Goal: Contribute content: Contribute content

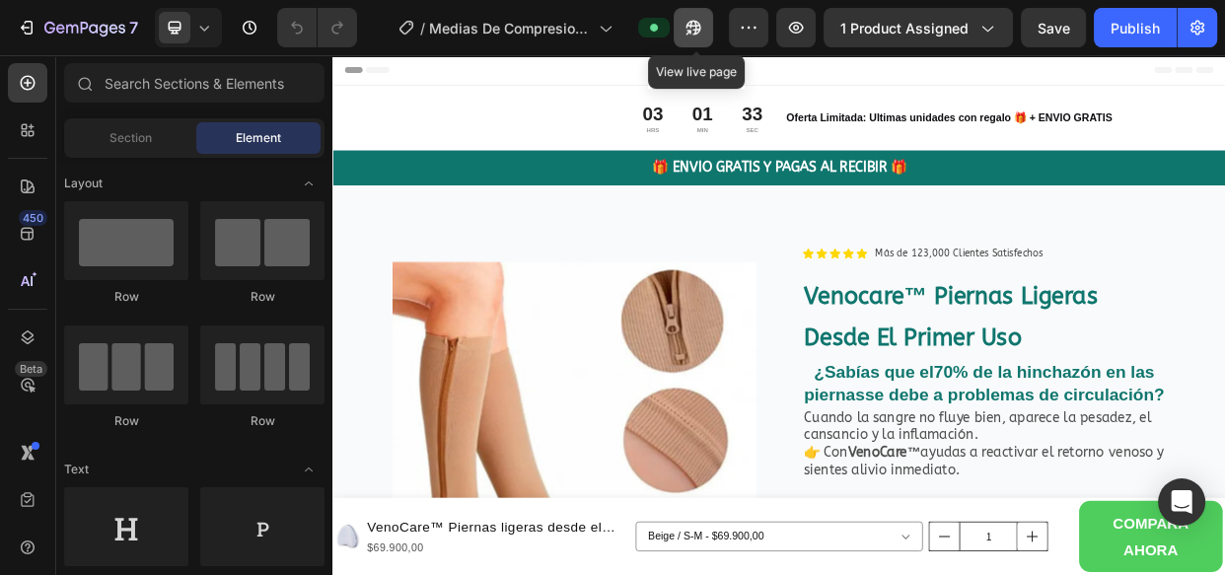
click at [695, 22] on icon "button" at bounding box center [694, 28] width 20 height 20
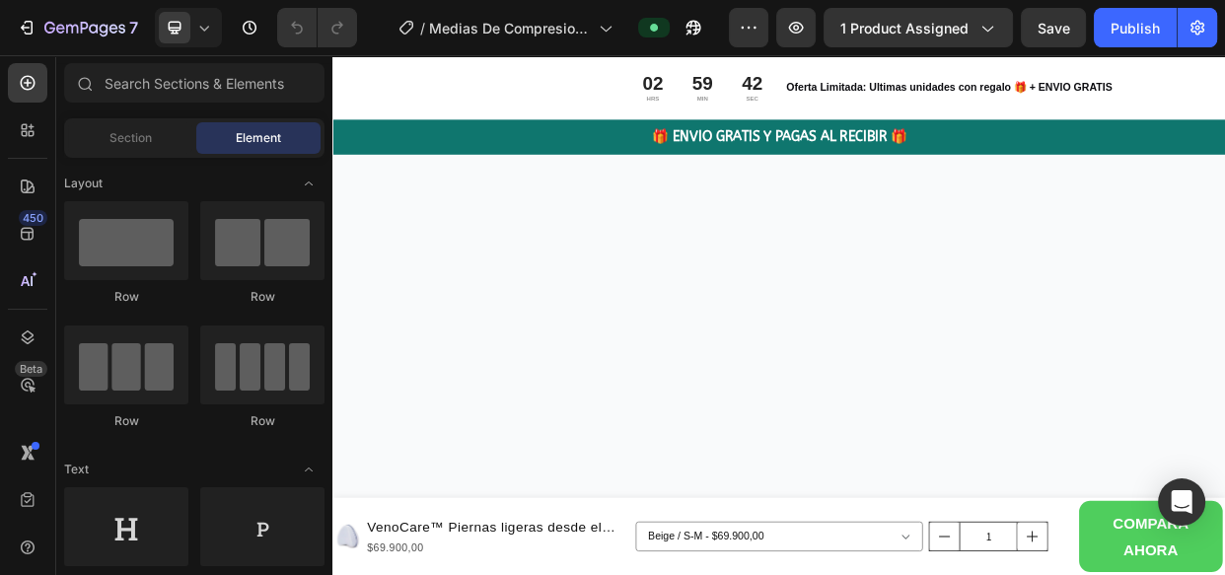
scroll to position [8116, 0]
click at [653, 51] on img at bounding box center [924, 51] width 1184 height 0
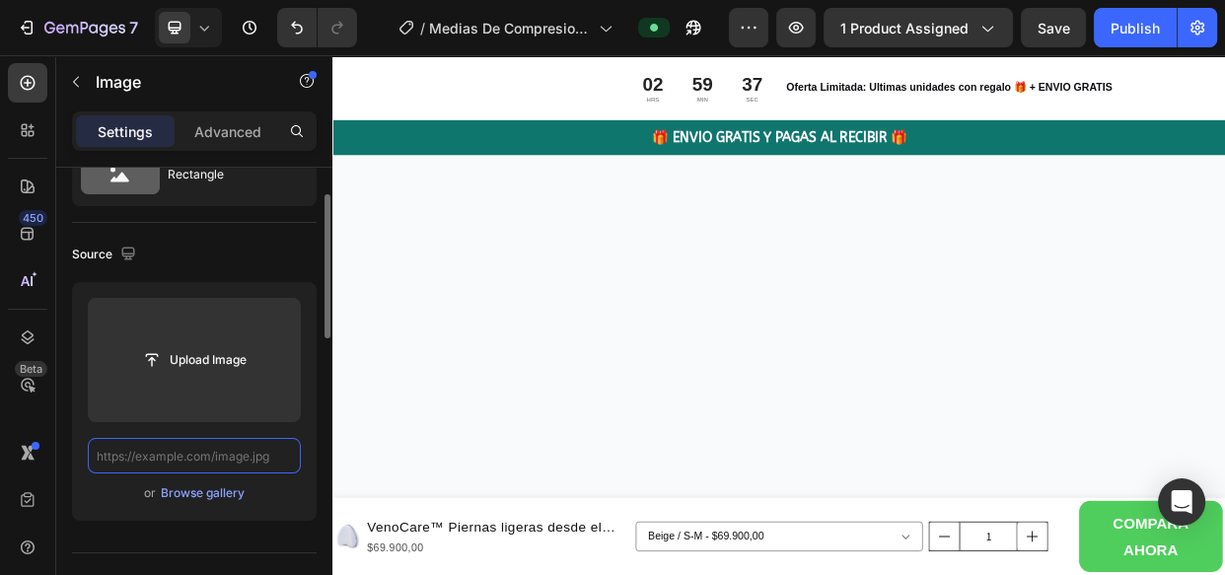
scroll to position [86, 0]
click at [236, 488] on div "Browse gallery" at bounding box center [203, 491] width 84 height 18
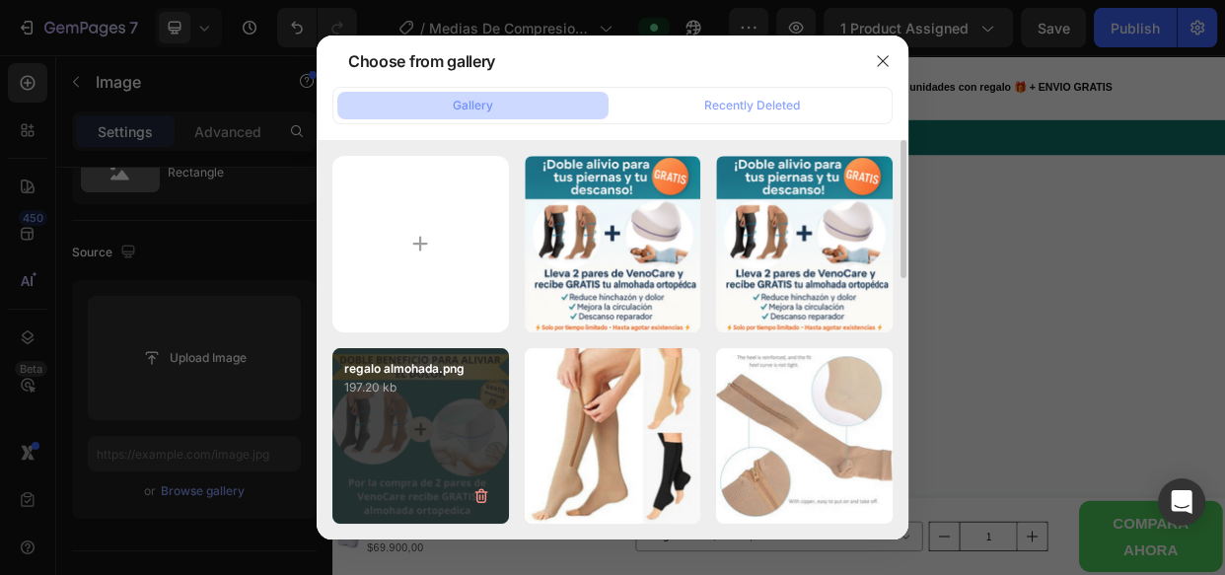
click at [397, 453] on div "regalo almohada.png 197.20 kb" at bounding box center [420, 436] width 177 height 177
type input "[URL][DOMAIN_NAME]"
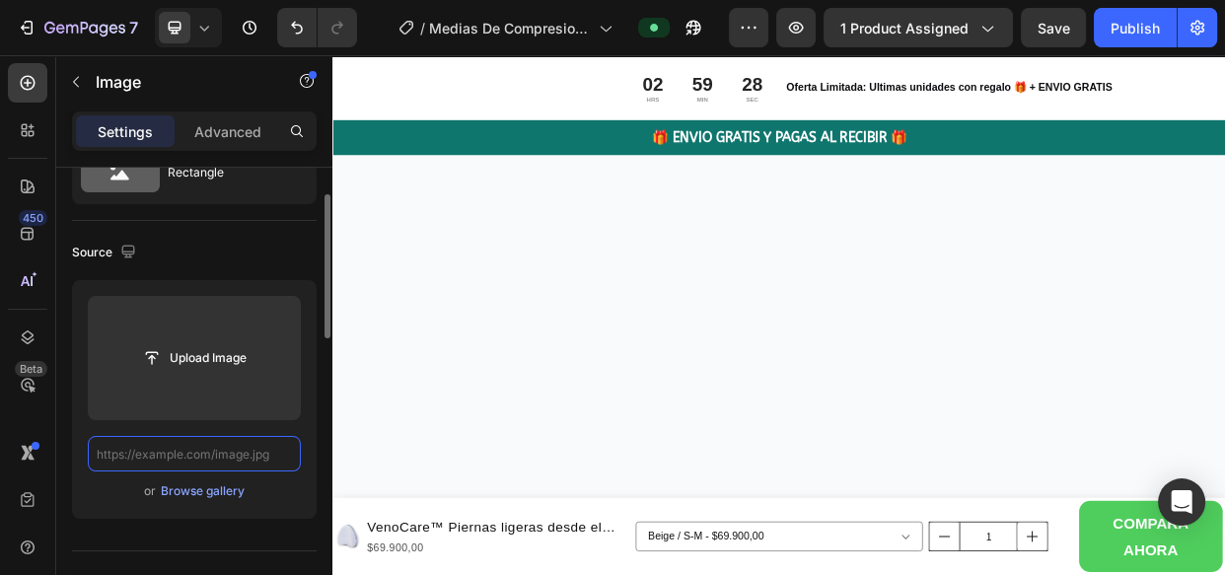
scroll to position [0, 0]
click at [204, 503] on div "Upload Image or Browse gallery" at bounding box center [194, 399] width 245 height 239
click at [211, 489] on div "Browse gallery" at bounding box center [203, 491] width 84 height 18
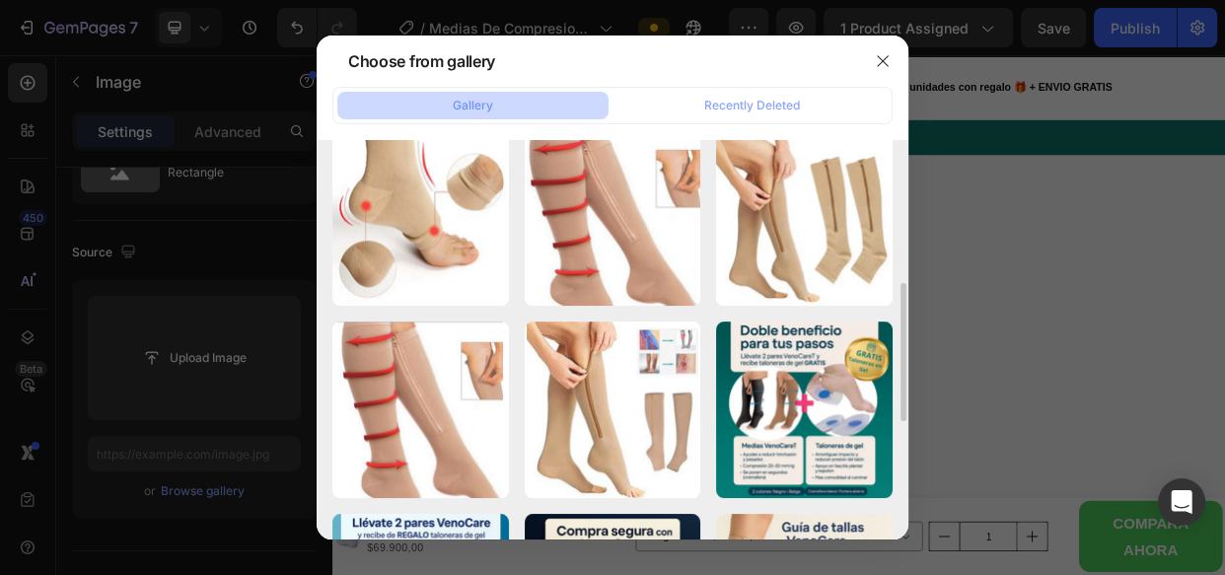
scroll to position [411, 0]
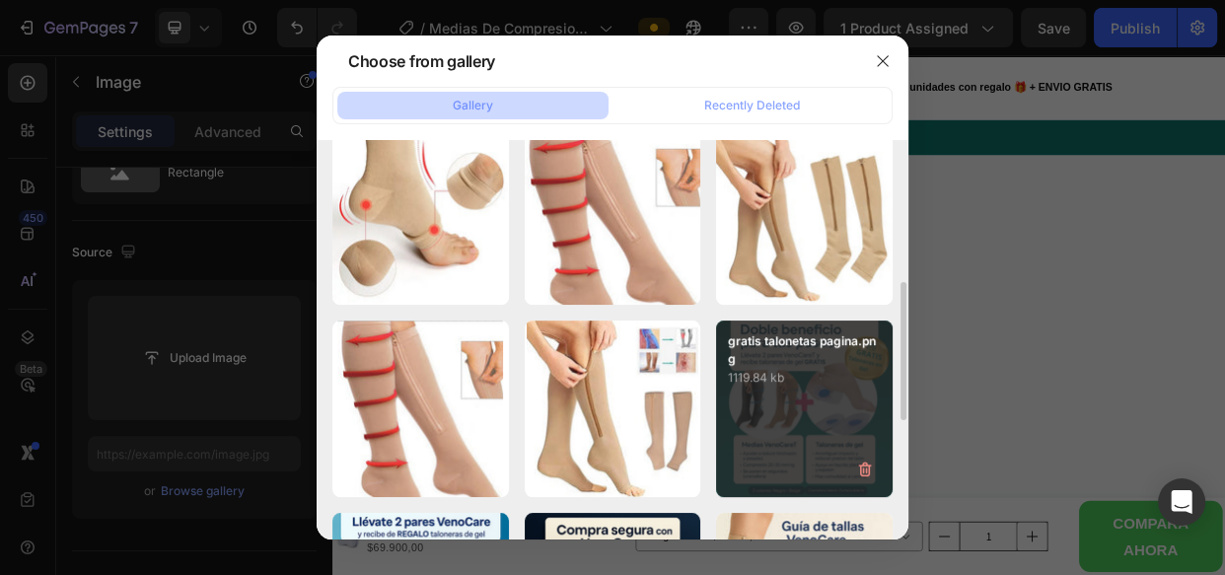
click at [798, 397] on div "gratis talonetas pagina.png 1119.84 kb" at bounding box center [804, 409] width 177 height 177
type input "[URL][DOMAIN_NAME]"
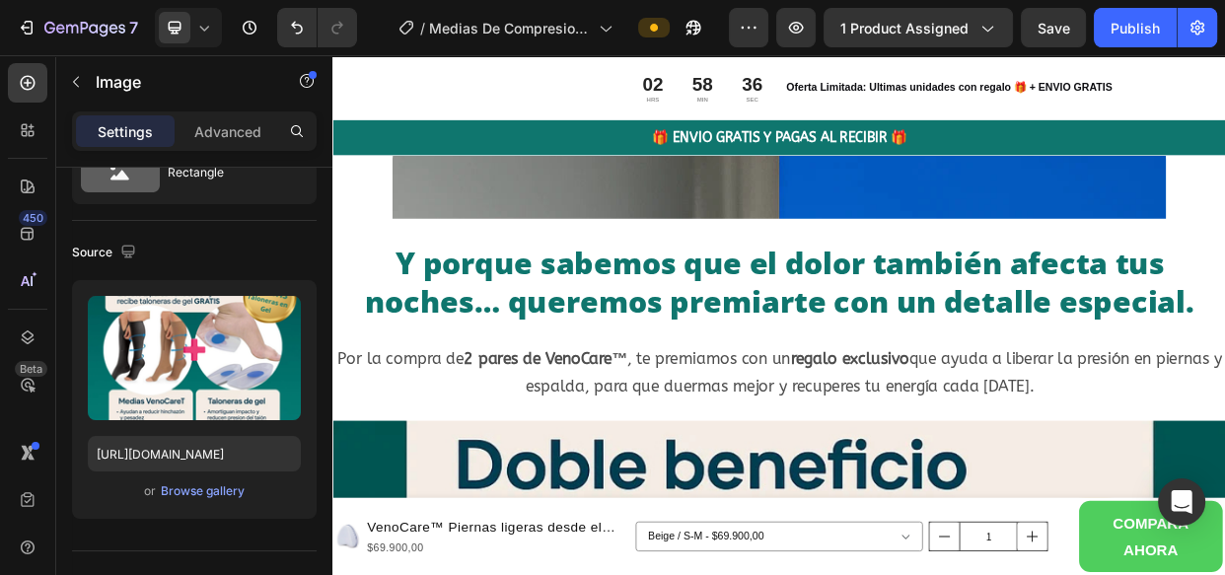
scroll to position [6073, 0]
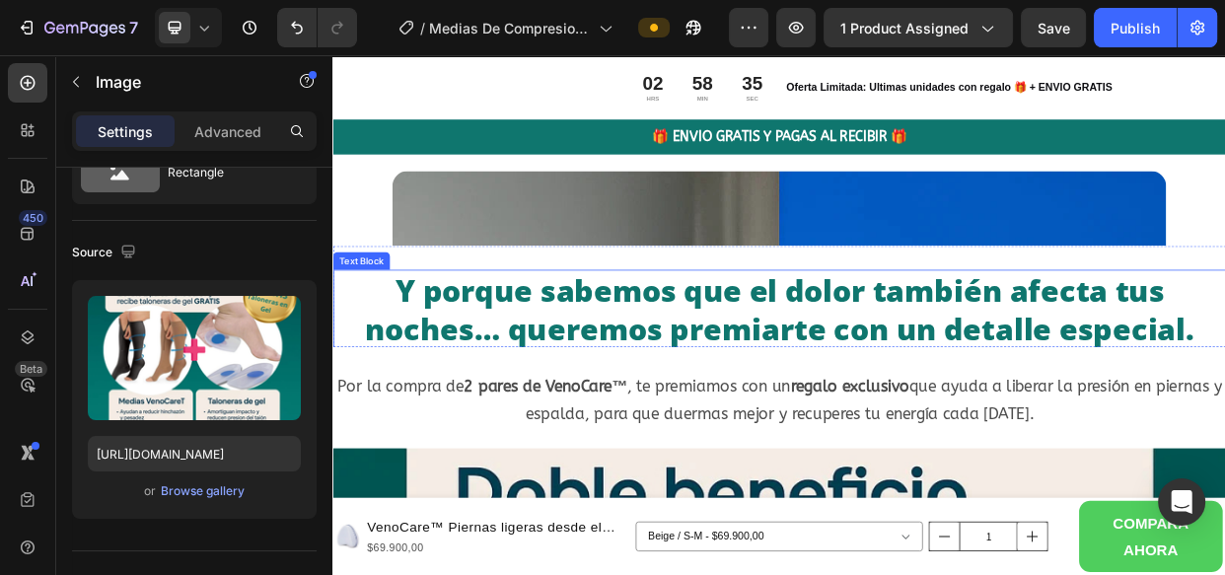
click at [997, 397] on p "Y porque sabemos que el dolor también afecta tus noches… queremos premiarte con…" at bounding box center [924, 392] width 1180 height 103
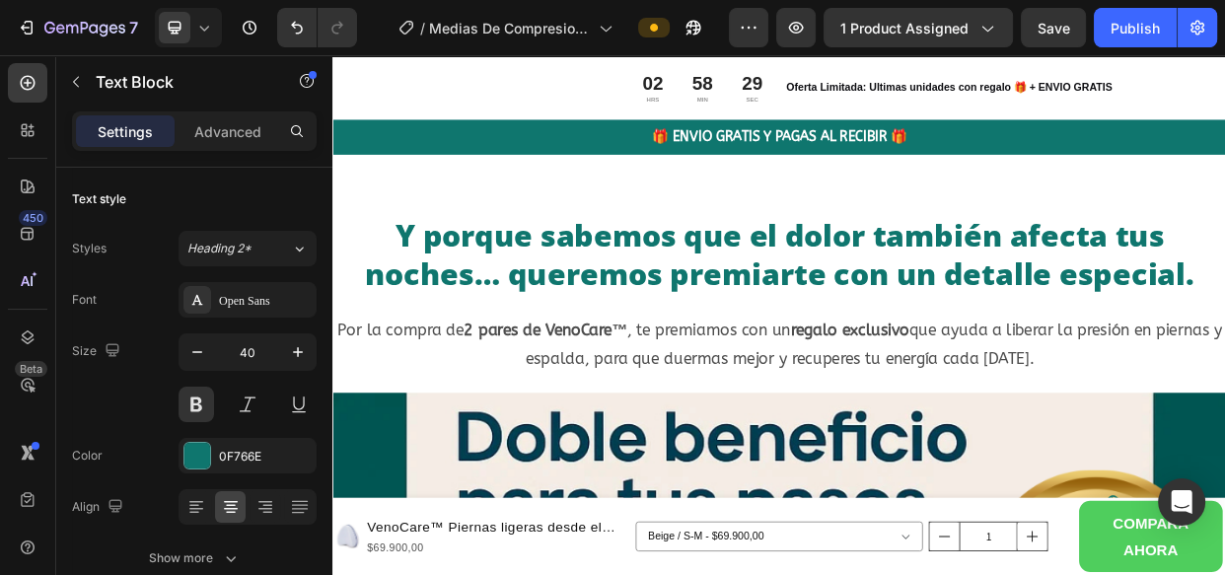
scroll to position [7686, 0]
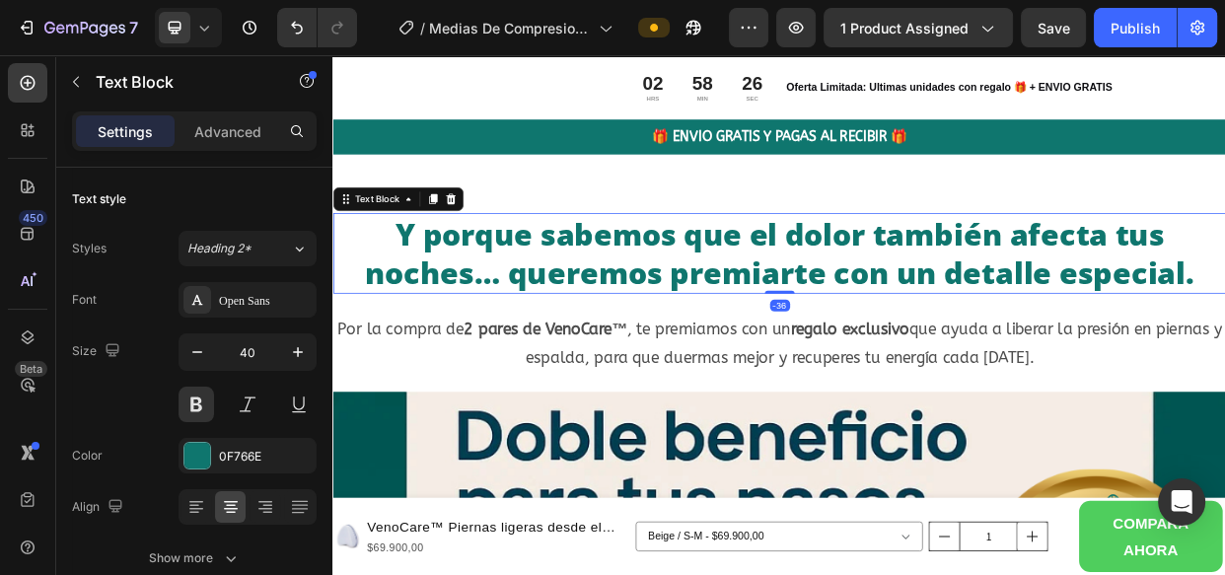
click at [1224, 320] on p "Y porque sabemos que el dolor también afecta tus noches… queremos premiarte con…" at bounding box center [924, 318] width 1180 height 103
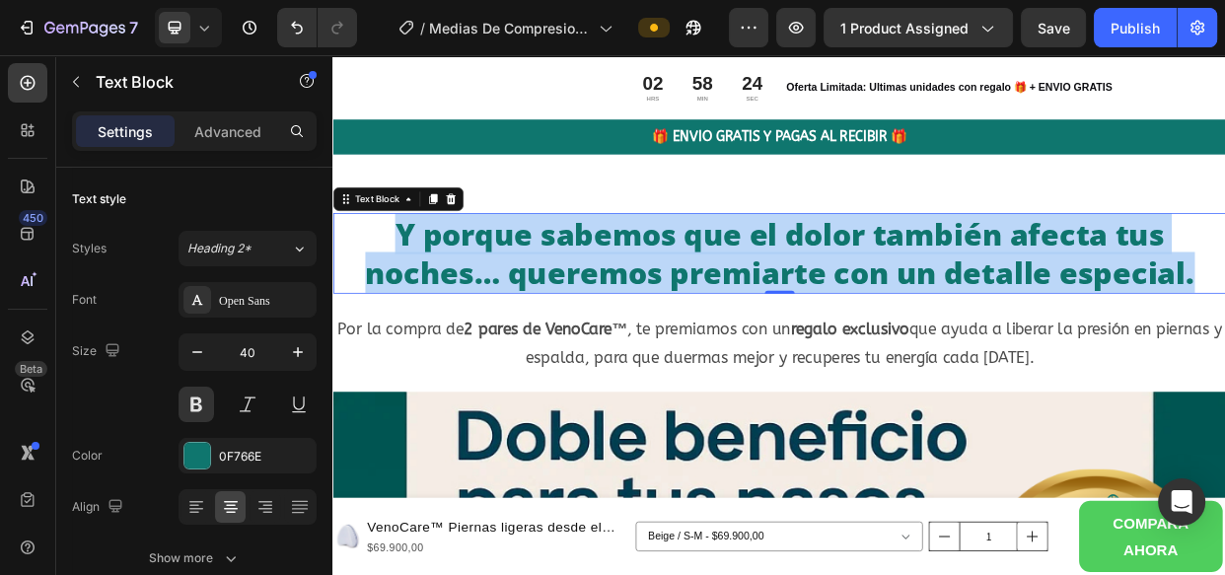
drag, startPoint x: 1466, startPoint y: 320, endPoint x: 403, endPoint y: 263, distance: 1065.0
click at [403, 267] on p "Y porque sabemos que el dolor también afecta tus noches… queremos premiarte con…" at bounding box center [924, 318] width 1180 height 103
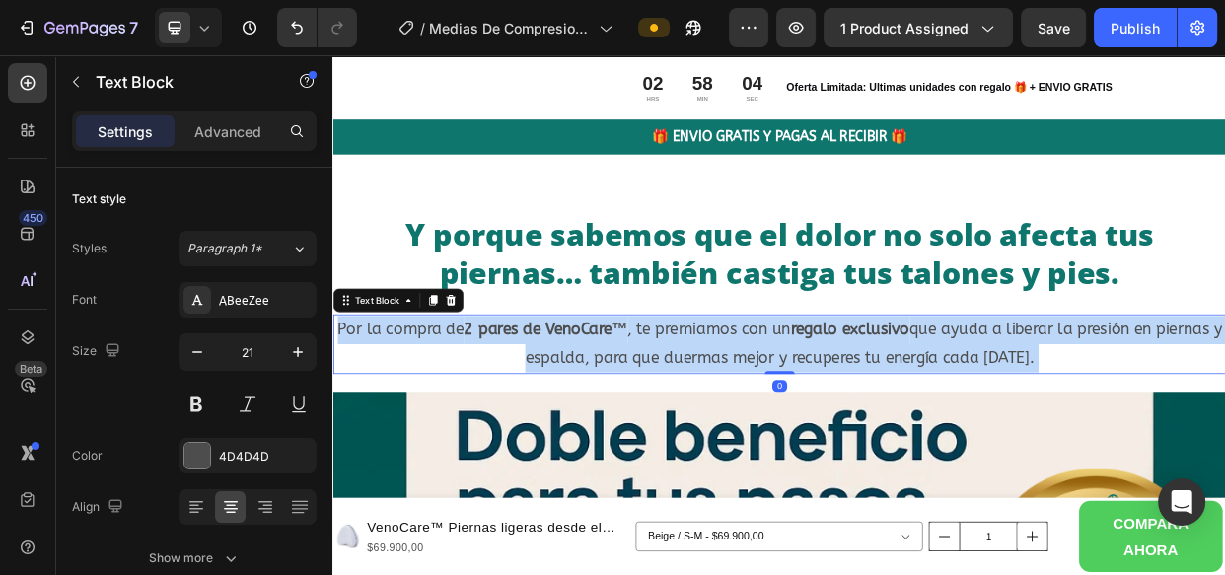
drag, startPoint x: 1323, startPoint y: 431, endPoint x: 947, endPoint y: 378, distance: 379.6
click at [947, 400] on div "Por la compra de 2 pares de VenoCare™ , te premiamos con un regalo exclusivo qu…" at bounding box center [924, 439] width 1184 height 79
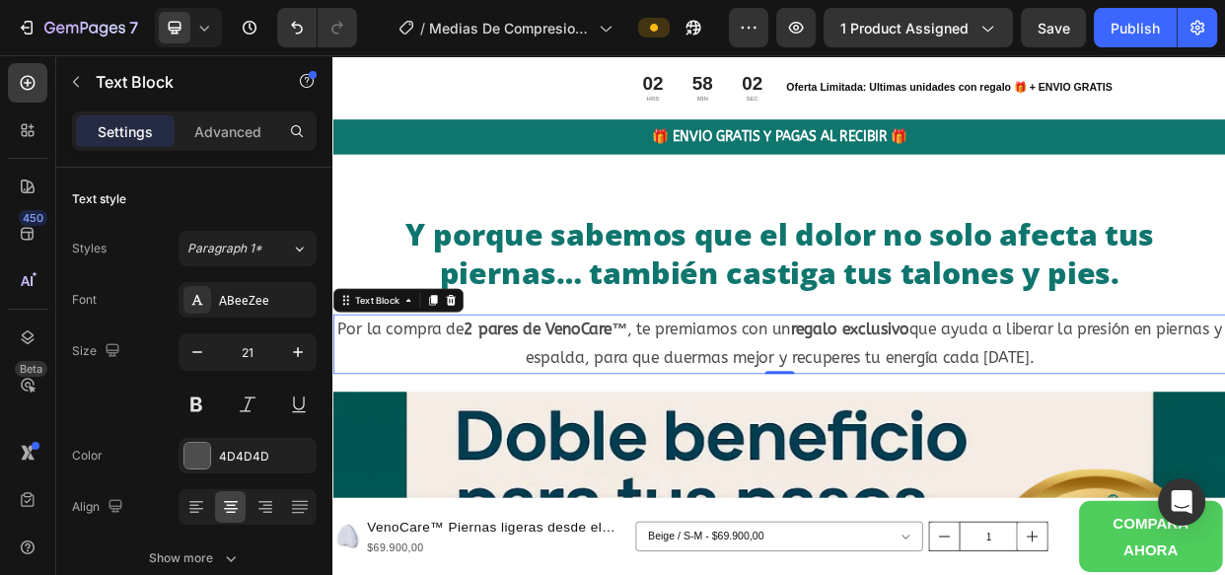
click at [1224, 433] on p "Por la compra de 2 pares de VenoCare™ , te premiamos con un regalo exclusivo qu…" at bounding box center [924, 439] width 1180 height 75
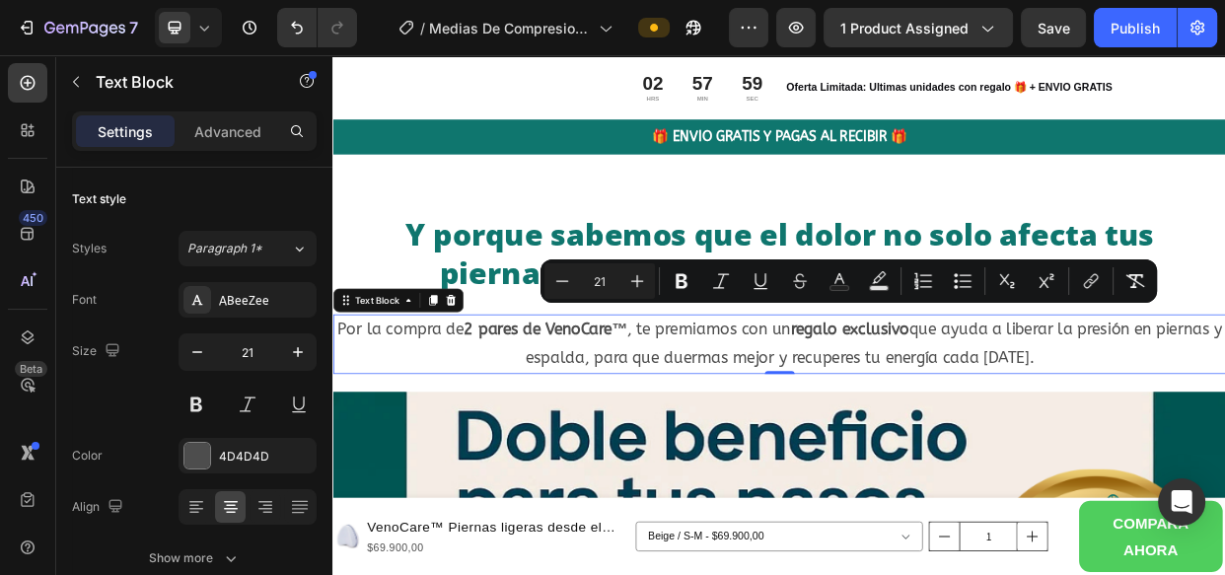
drag, startPoint x: 1330, startPoint y: 433, endPoint x: 360, endPoint y: 390, distance: 970.7
click at [360, 402] on p "Por la compra de 2 pares de VenoCare™ , te premiamos con un regalo exclusivo qu…" at bounding box center [924, 439] width 1180 height 75
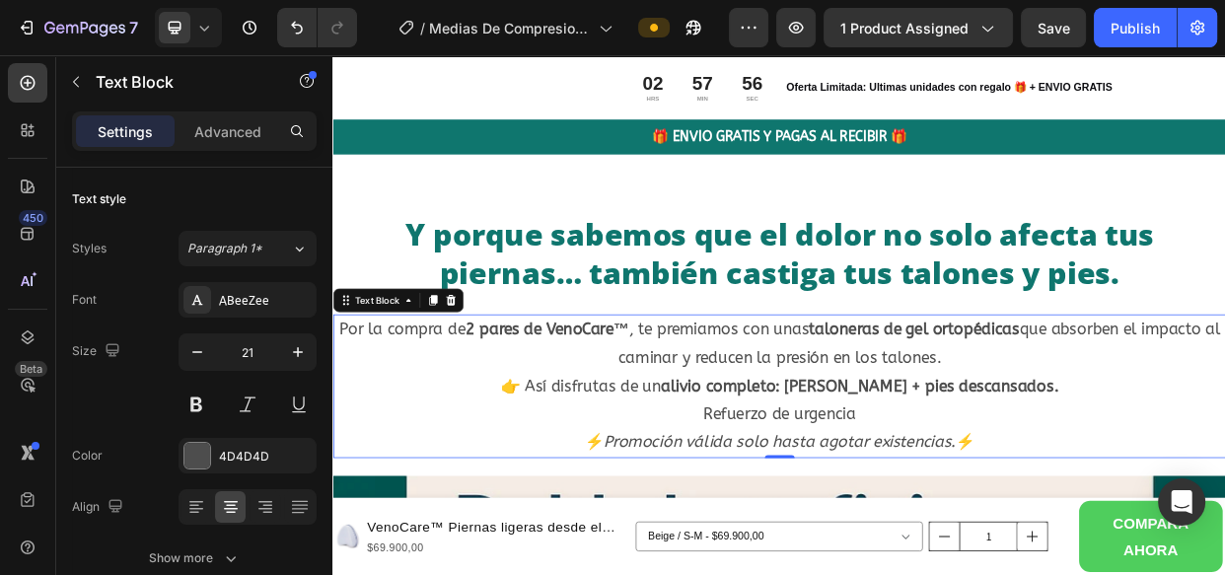
click at [1056, 514] on p "Refuerzo de urgencia" at bounding box center [924, 532] width 1180 height 37
drag, startPoint x: 1056, startPoint y: 502, endPoint x: 817, endPoint y: 496, distance: 238.8
click at [817, 514] on p "Refuerzo de urgencia" at bounding box center [924, 532] width 1180 height 37
click at [1210, 436] on p "Por la compra de 2 pares de VenoCare™ , te premiamos con unas taloneras de gel …" at bounding box center [924, 439] width 1180 height 75
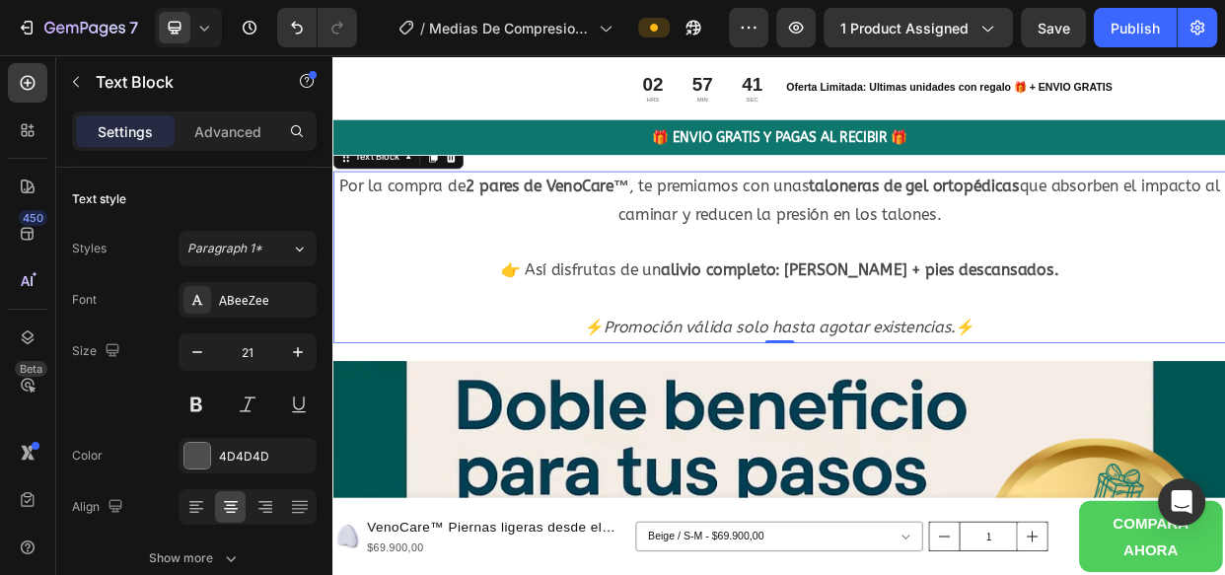
scroll to position [7862, 0]
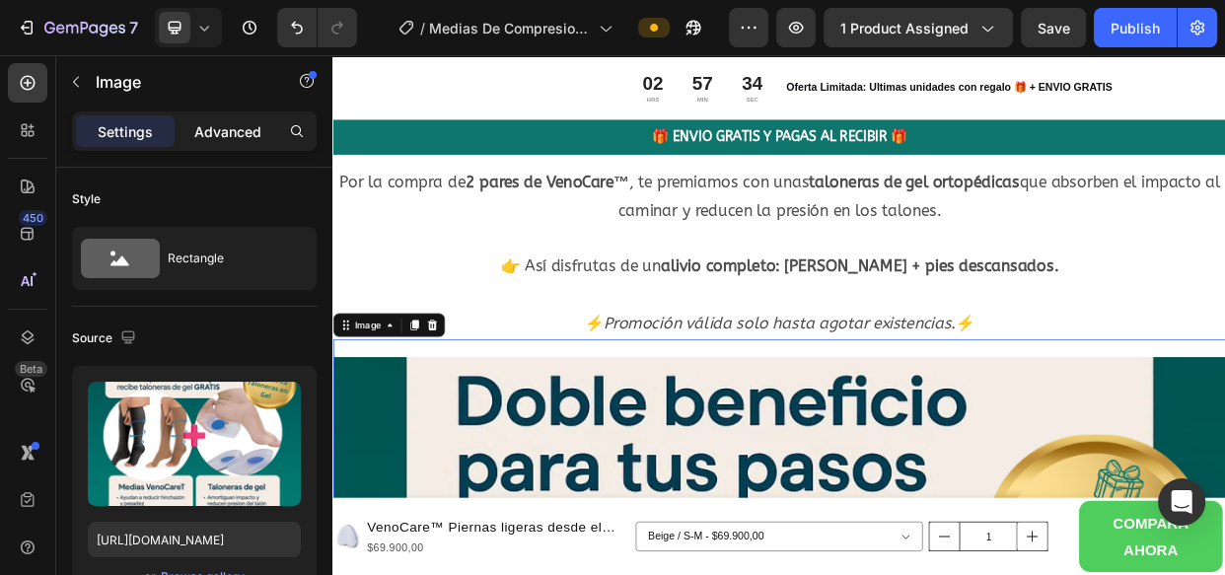
click at [226, 117] on div "Advanced" at bounding box center [228, 131] width 99 height 32
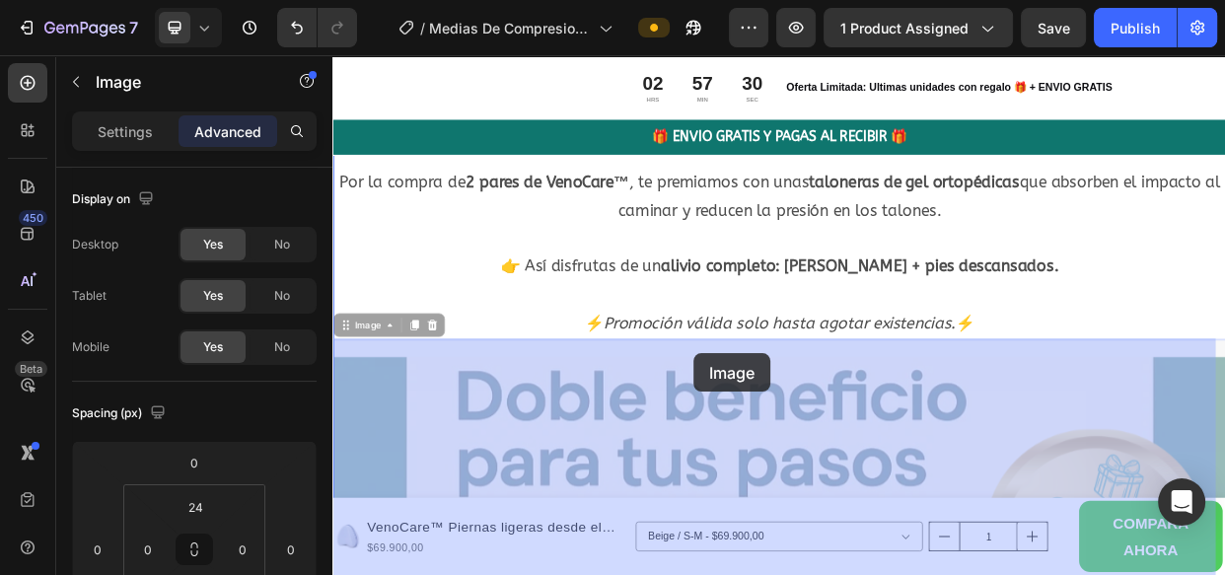
drag, startPoint x: 808, startPoint y: 444, endPoint x: 811, endPoint y: 455, distance: 11.2
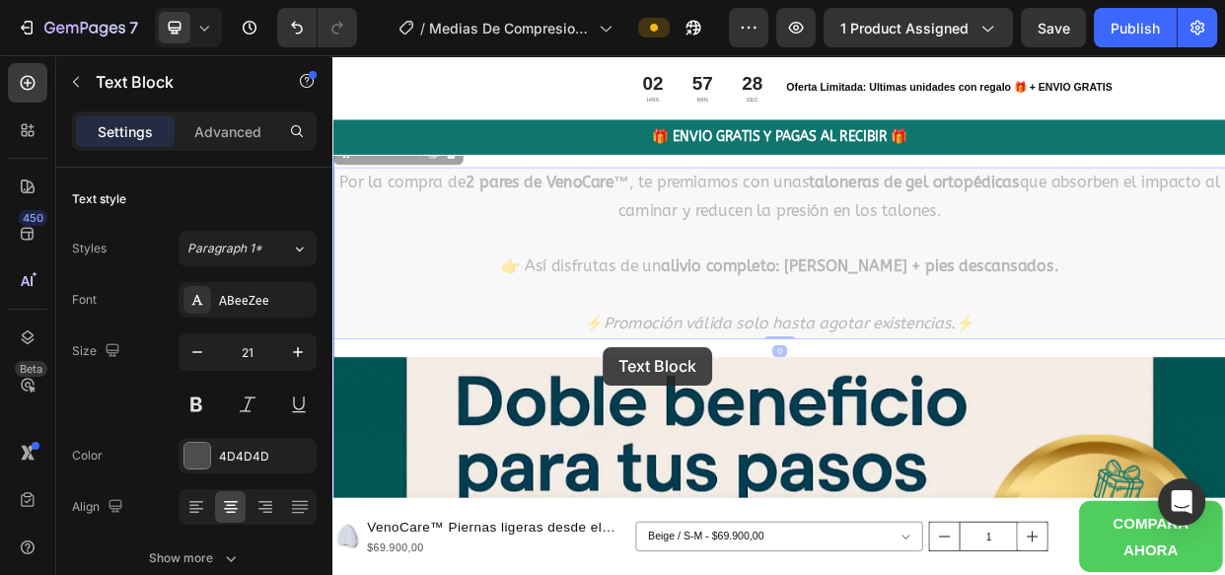
drag, startPoint x: 591, startPoint y: 396, endPoint x: 699, endPoint y: 443, distance: 118.4
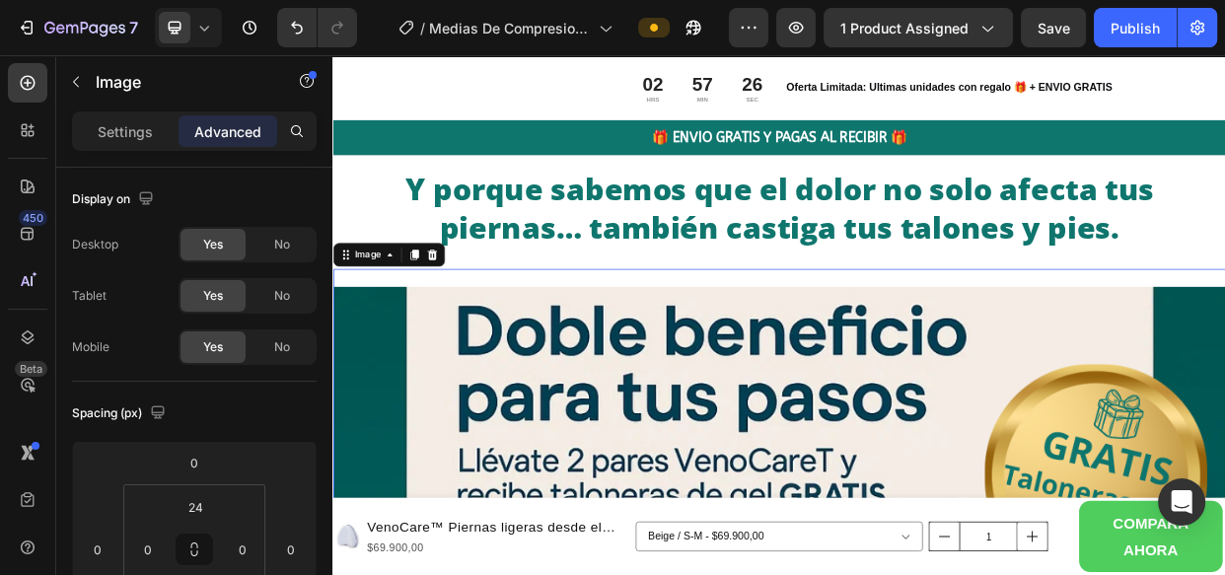
scroll to position [7724, 0]
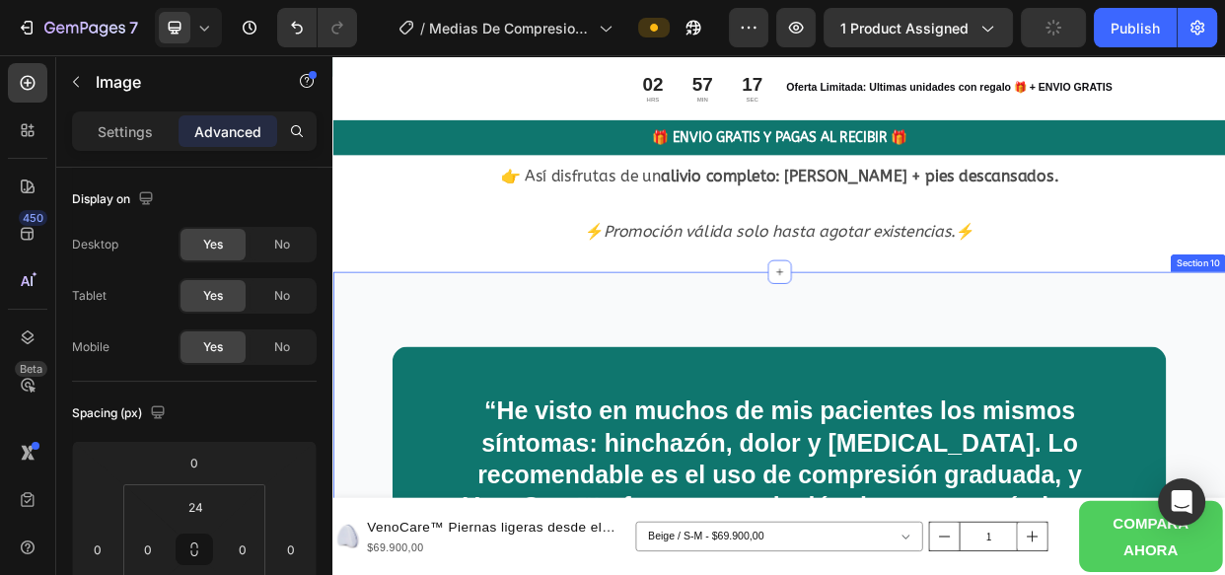
scroll to position [7669, 0]
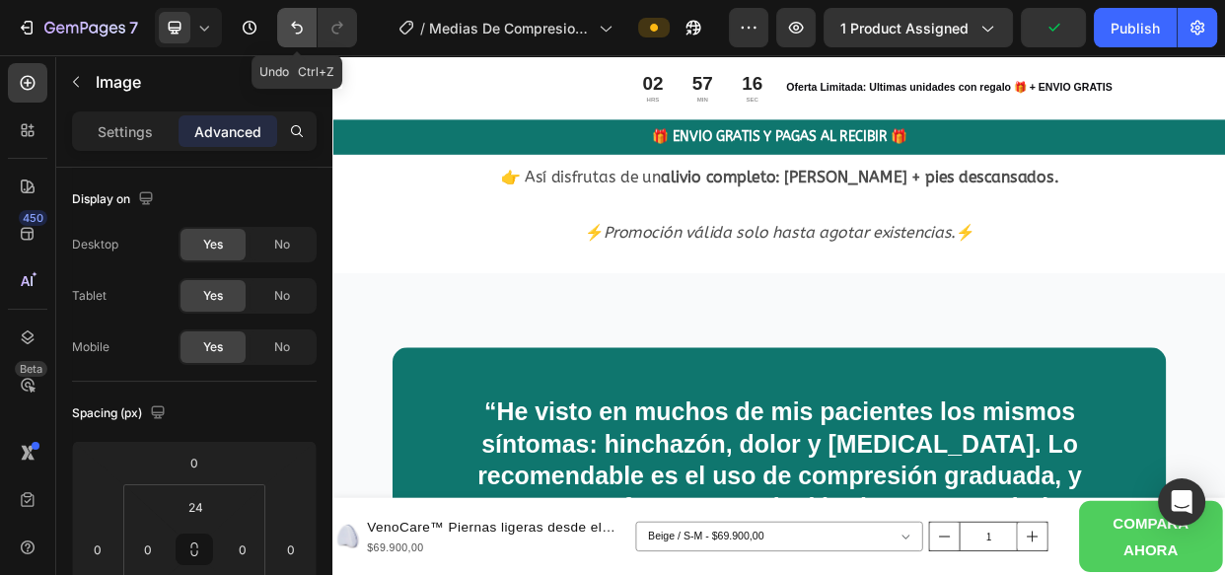
click at [294, 21] on icon "Undo/Redo" at bounding box center [297, 28] width 20 height 20
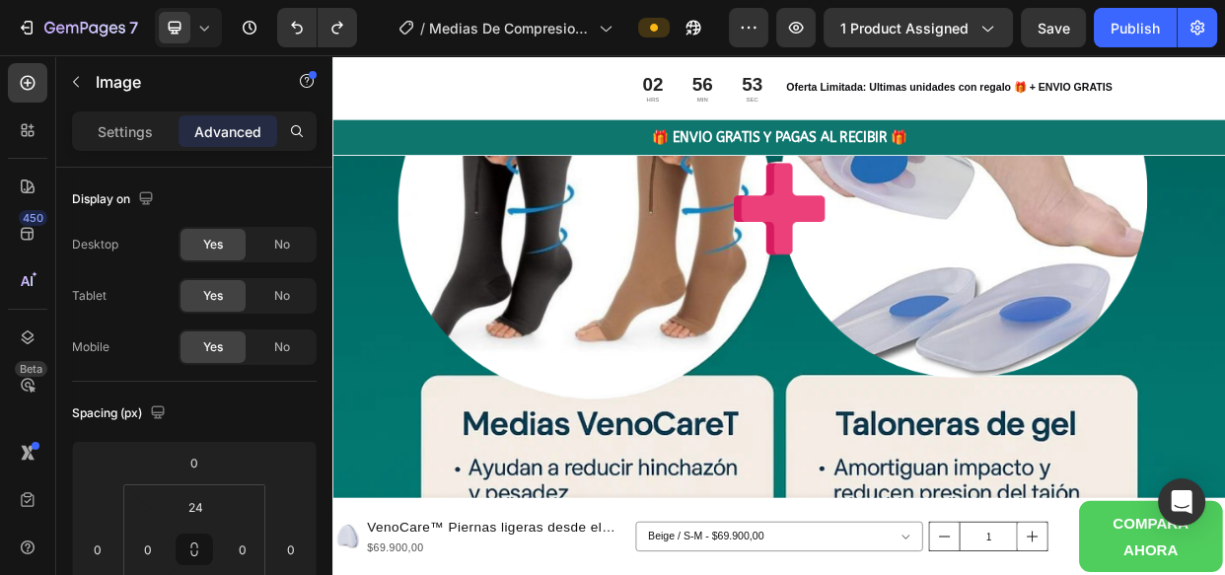
scroll to position [8602, 0]
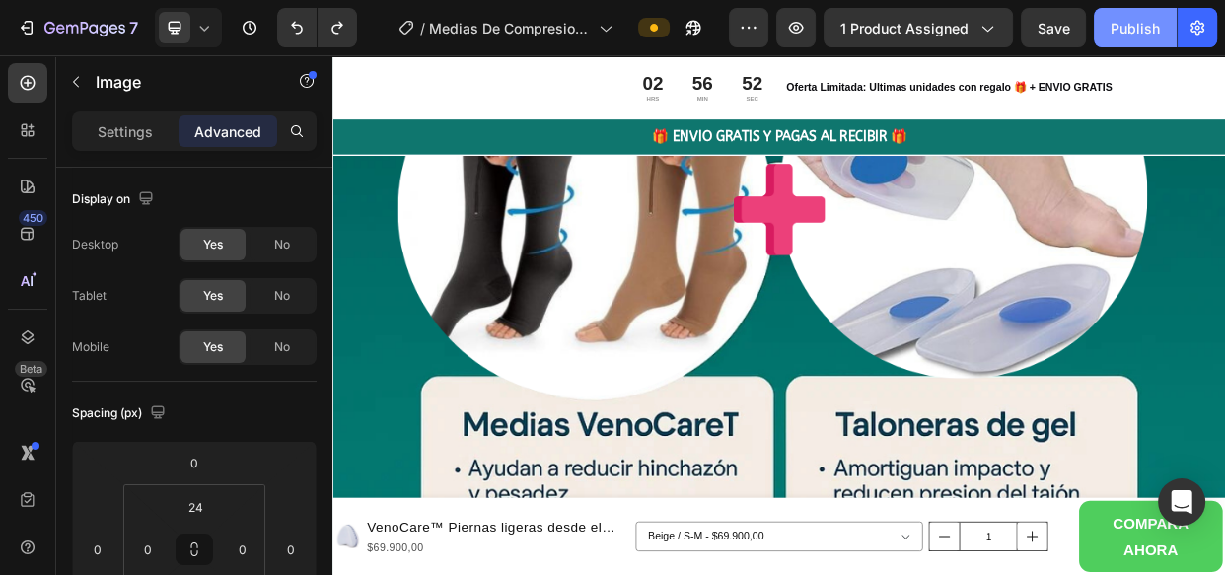
click at [1125, 29] on div "Publish" at bounding box center [1135, 28] width 49 height 21
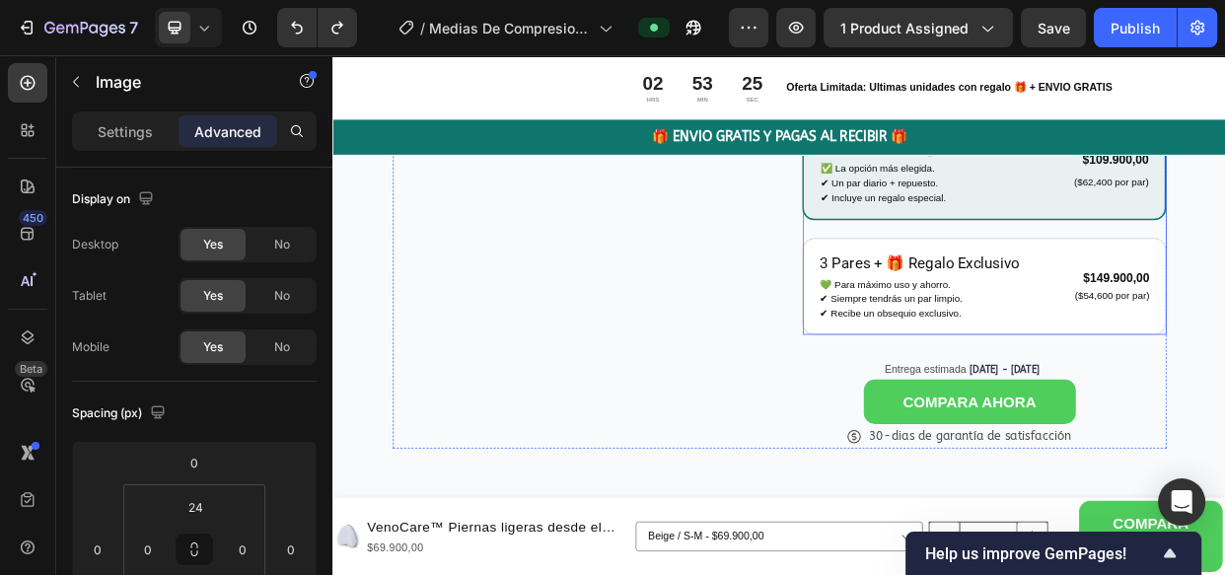
scroll to position [764, 0]
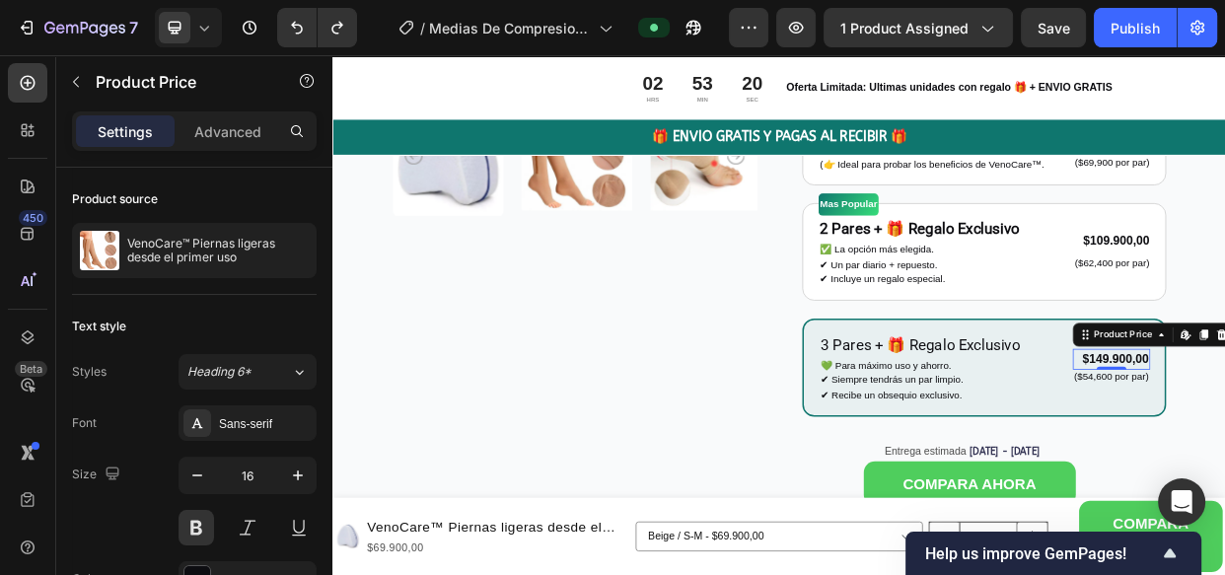
click at [730, 329] on div "Product Images" at bounding box center [652, 114] width 482 height 1142
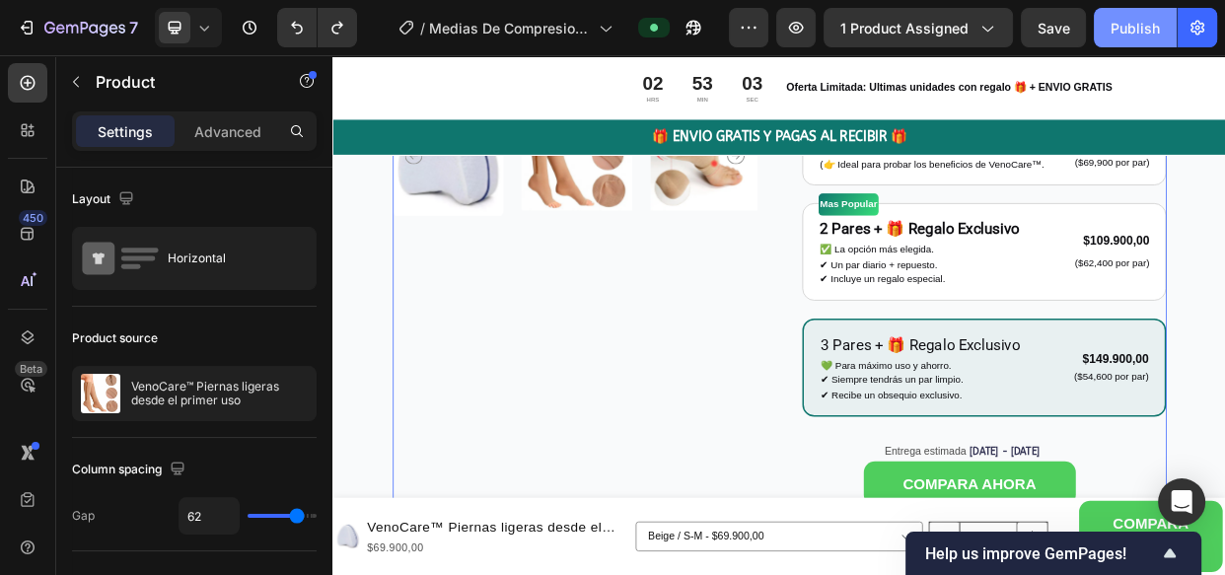
click at [1130, 23] on div "Publish" at bounding box center [1135, 28] width 49 height 21
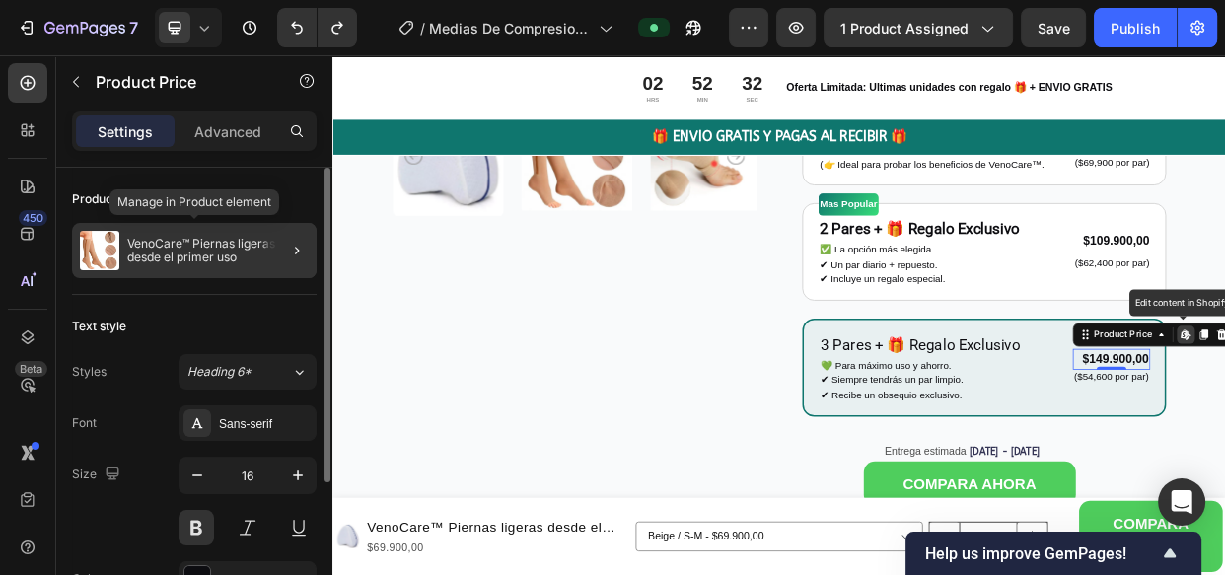
click at [255, 256] on p "VenoCare™ Piernas ligeras desde el primer uso" at bounding box center [218, 251] width 182 height 28
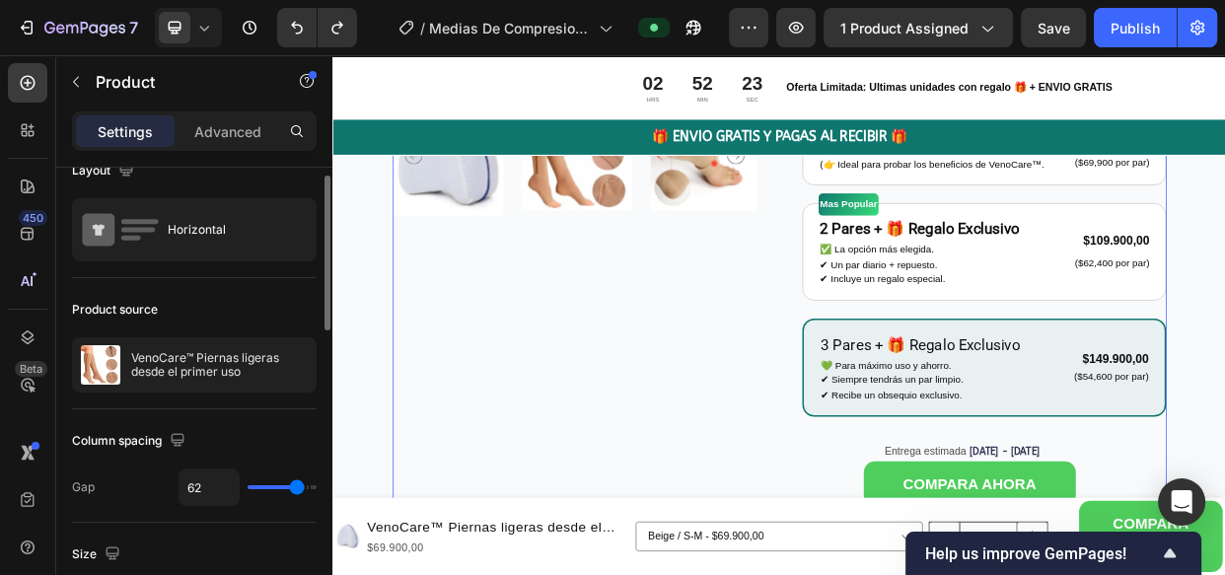
scroll to position [28, 0]
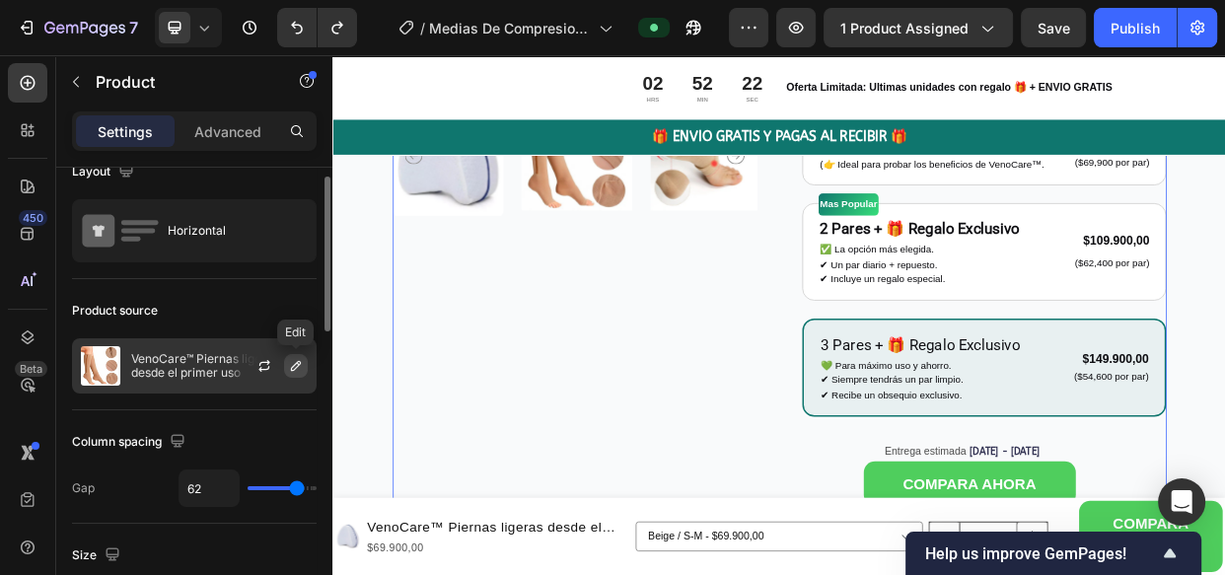
click at [296, 362] on icon "button" at bounding box center [296, 366] width 10 height 10
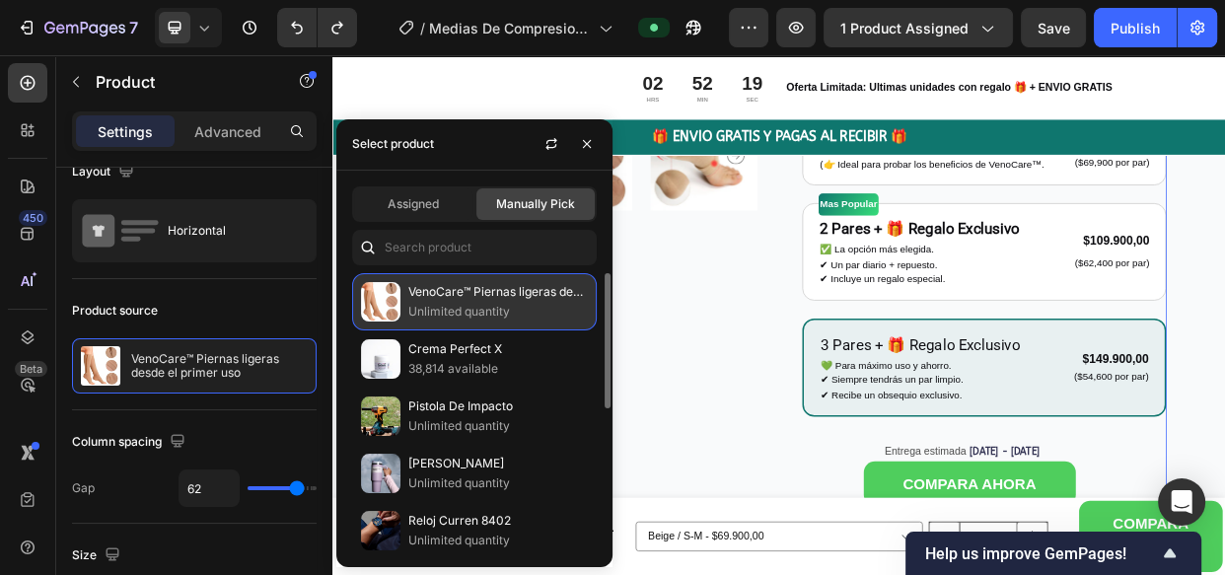
click at [476, 298] on p "VenoCare™ Piernas ligeras desde el primer uso" at bounding box center [498, 292] width 180 height 20
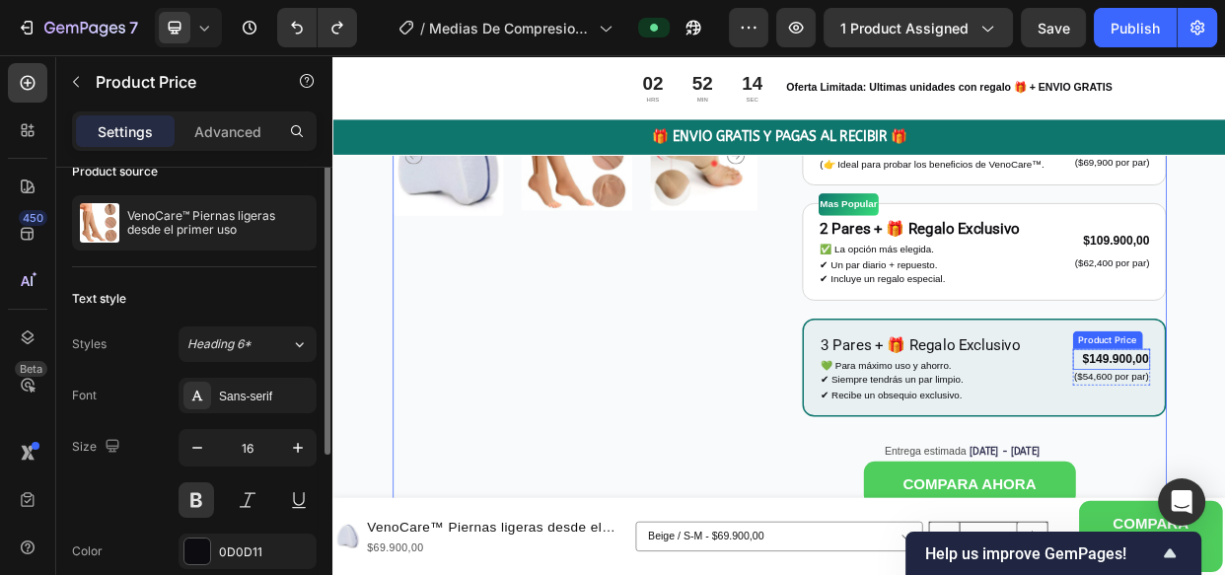
scroll to position [0, 0]
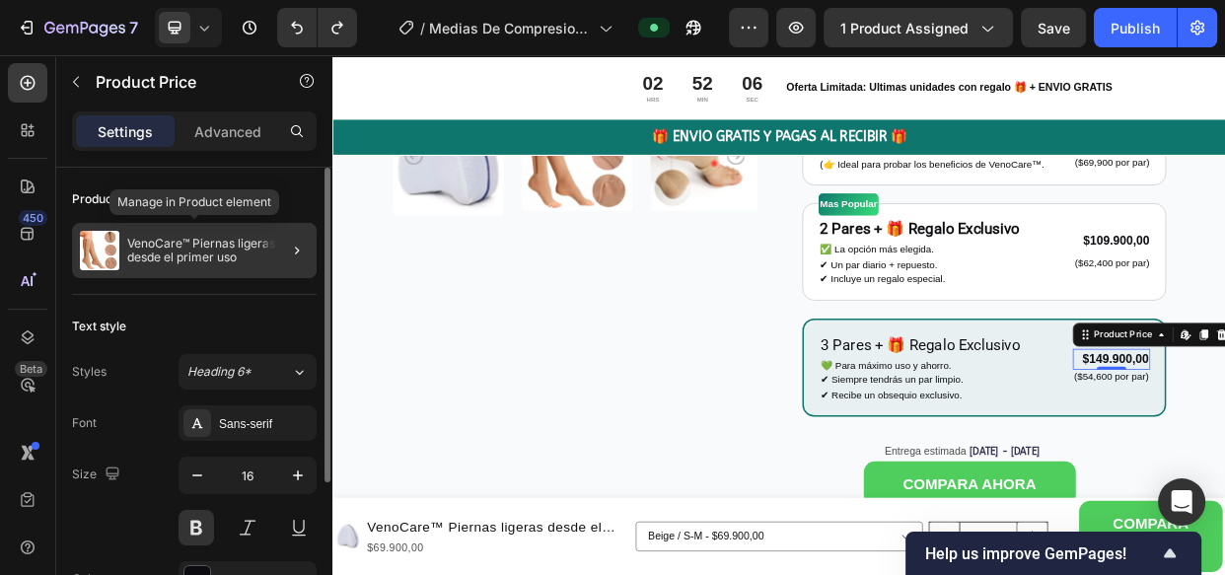
click at [213, 260] on p "VenoCare™ Piernas ligeras desde el primer uso" at bounding box center [218, 251] width 182 height 28
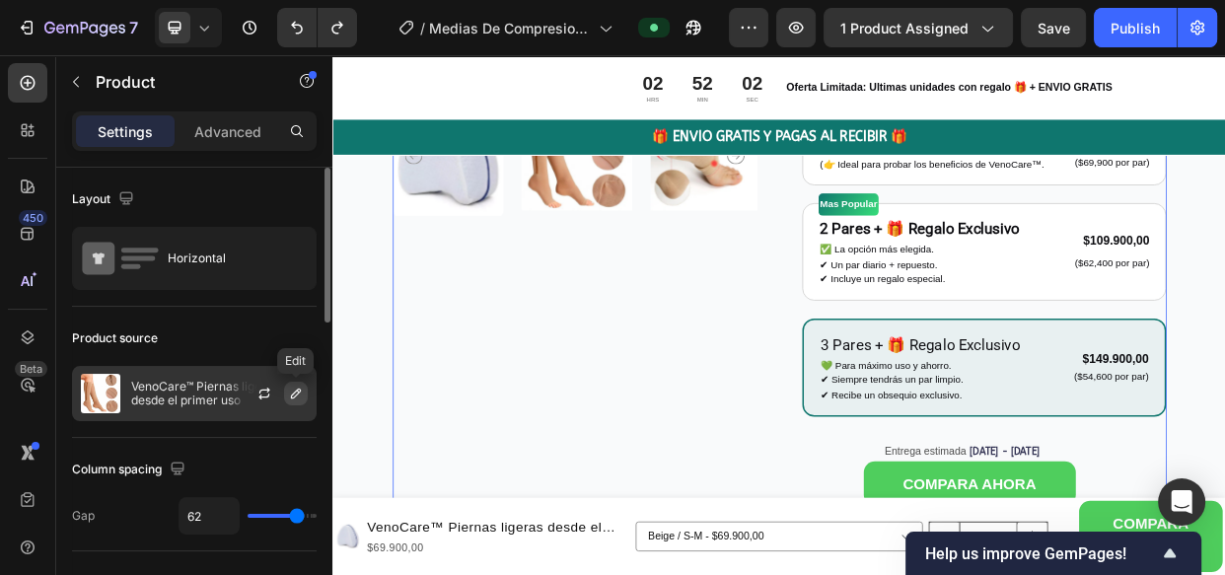
click at [294, 391] on icon "button" at bounding box center [296, 394] width 16 height 16
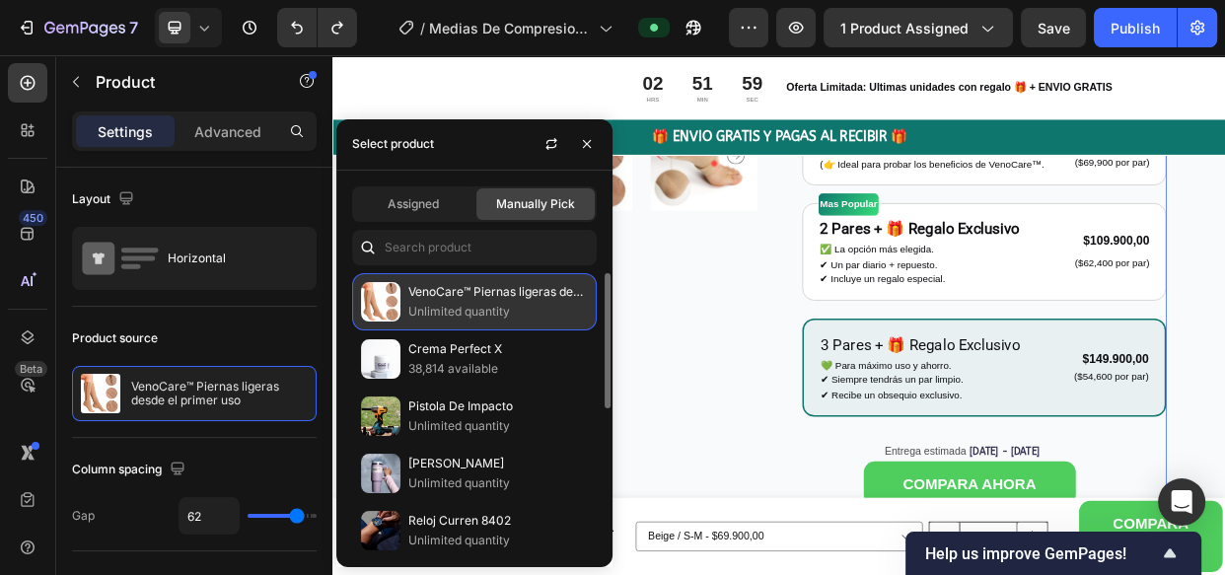
click at [494, 306] on p "Unlimited quantity" at bounding box center [498, 312] width 180 height 20
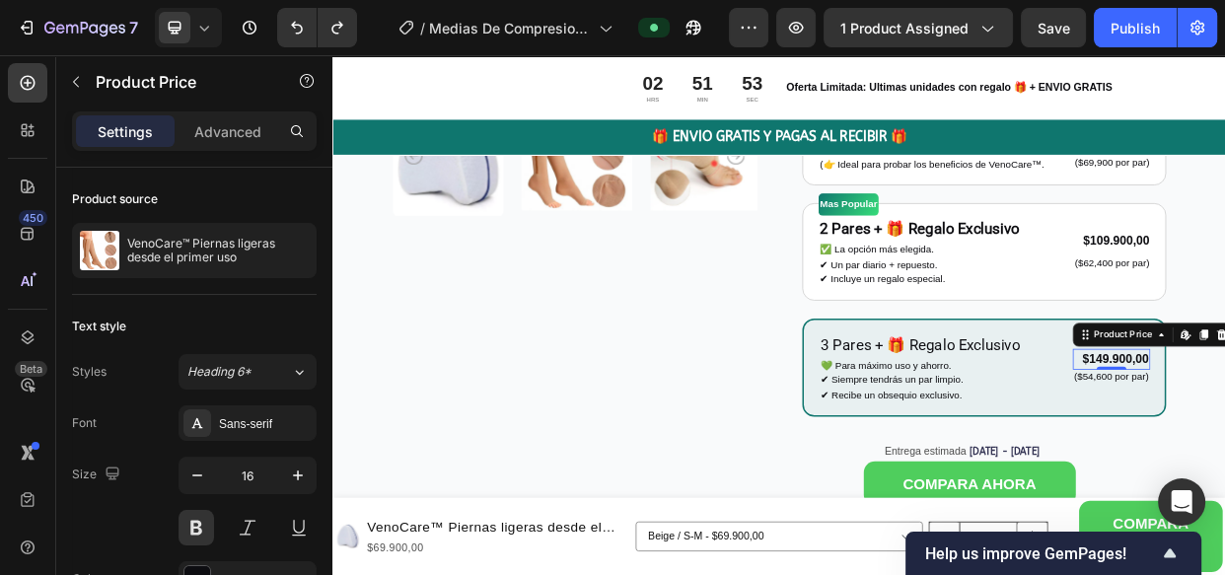
click at [712, 456] on div "Product Images" at bounding box center [652, 114] width 482 height 1142
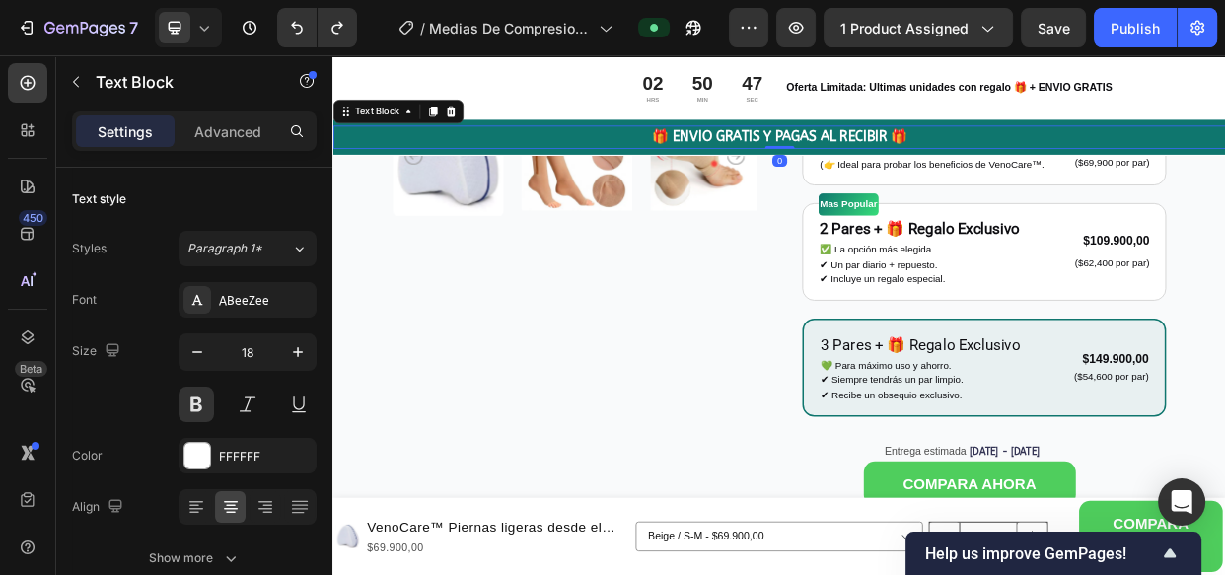
click at [456, 160] on p "🎁 ENVIO GRATIS Y PAGAS AL RECIBIR 🎁" at bounding box center [924, 164] width 1180 height 27
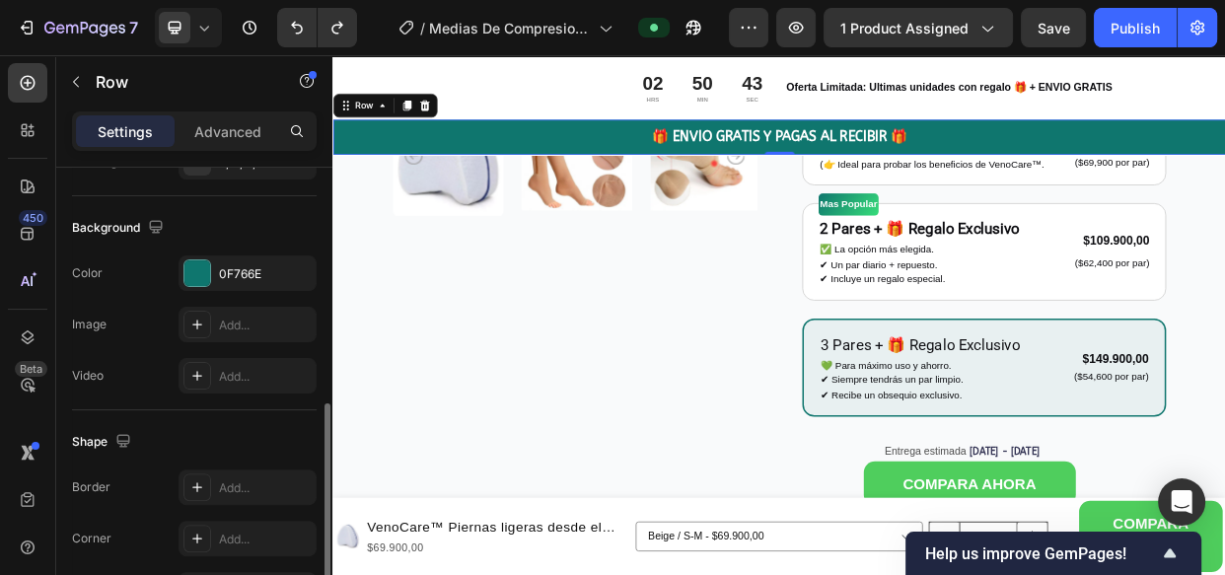
scroll to position [616, 0]
click at [248, 262] on div "0F766E" at bounding box center [247, 271] width 57 height 18
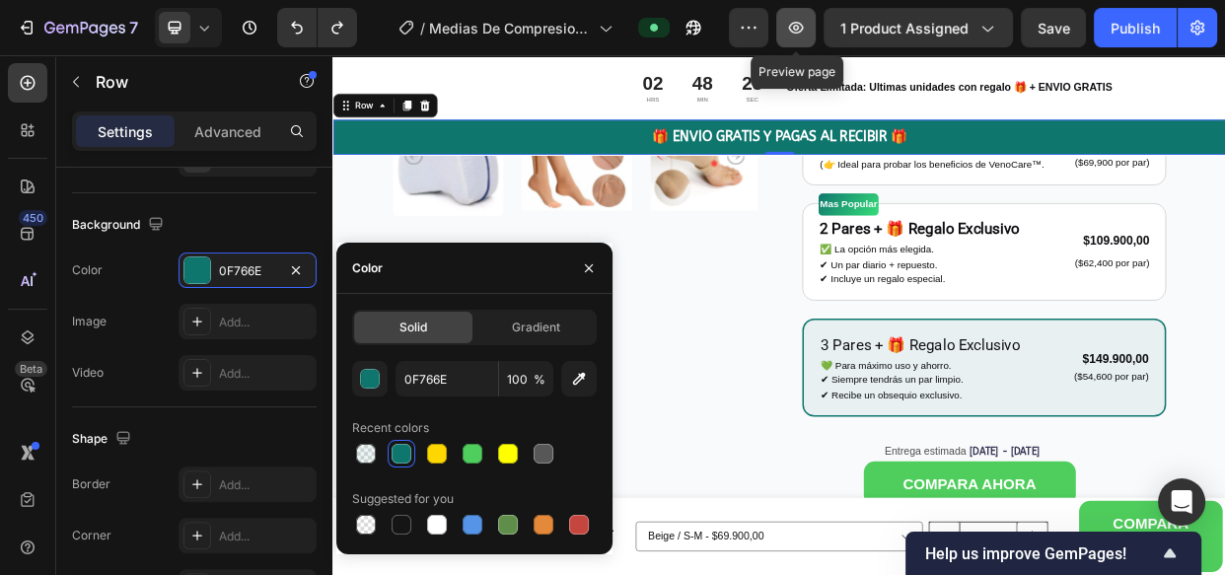
click at [799, 23] on icon "button" at bounding box center [796, 28] width 20 height 20
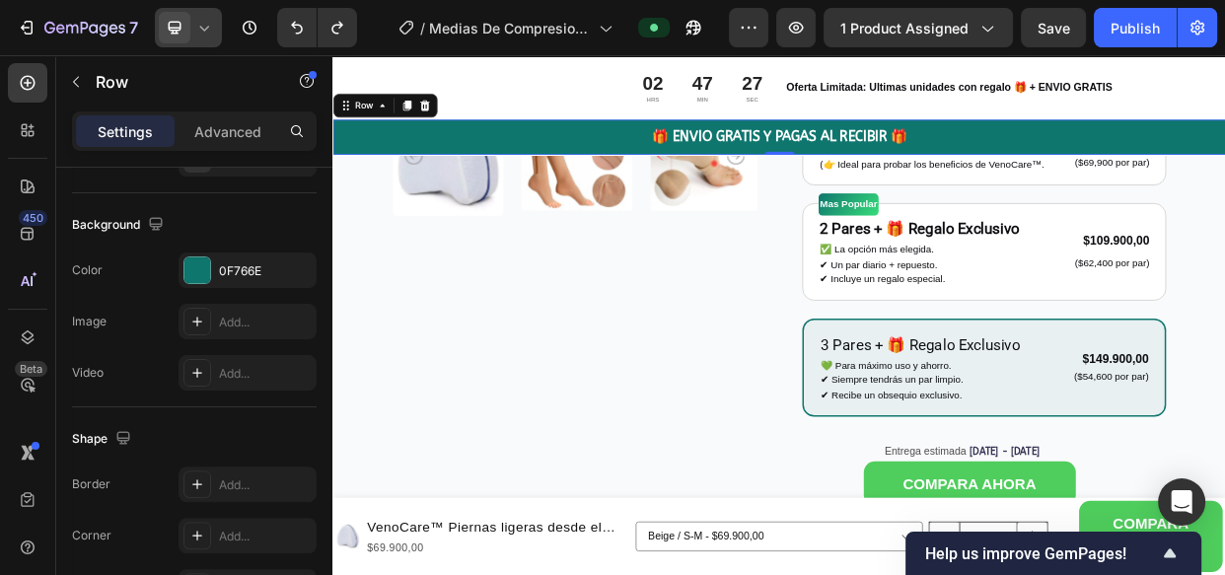
click at [200, 24] on icon at bounding box center [204, 28] width 20 height 20
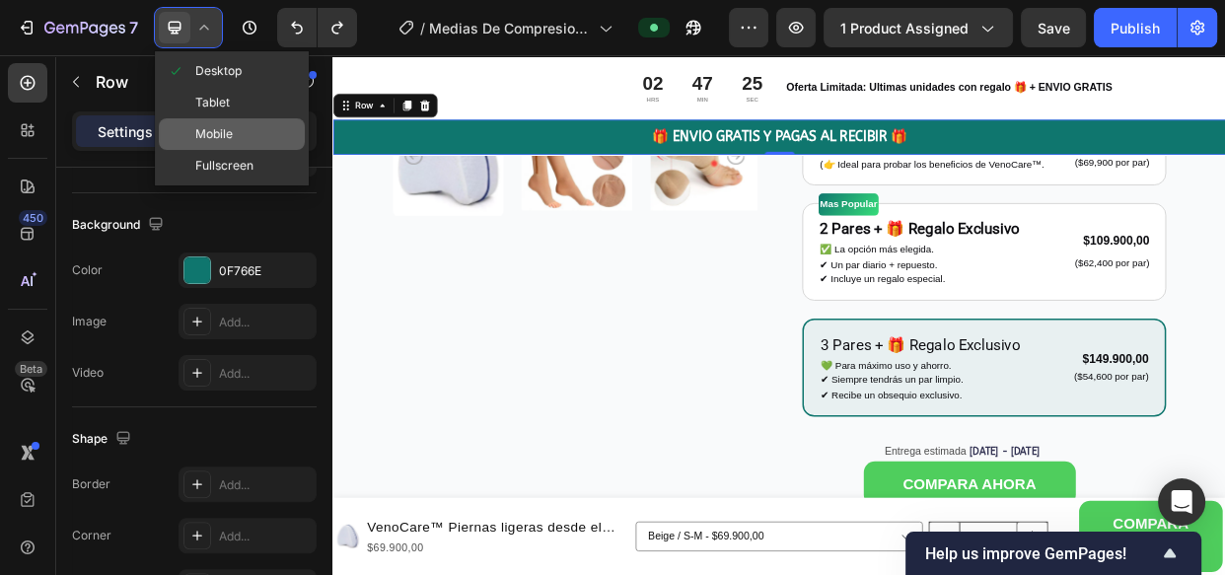
click at [216, 121] on div "Mobile" at bounding box center [232, 134] width 146 height 32
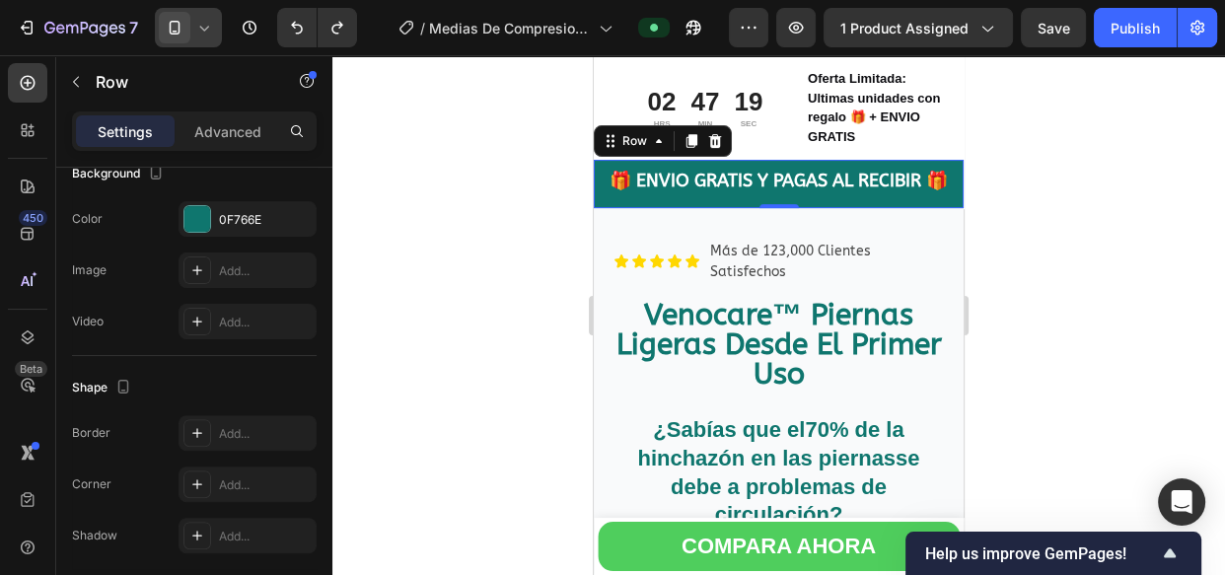
scroll to position [426, 0]
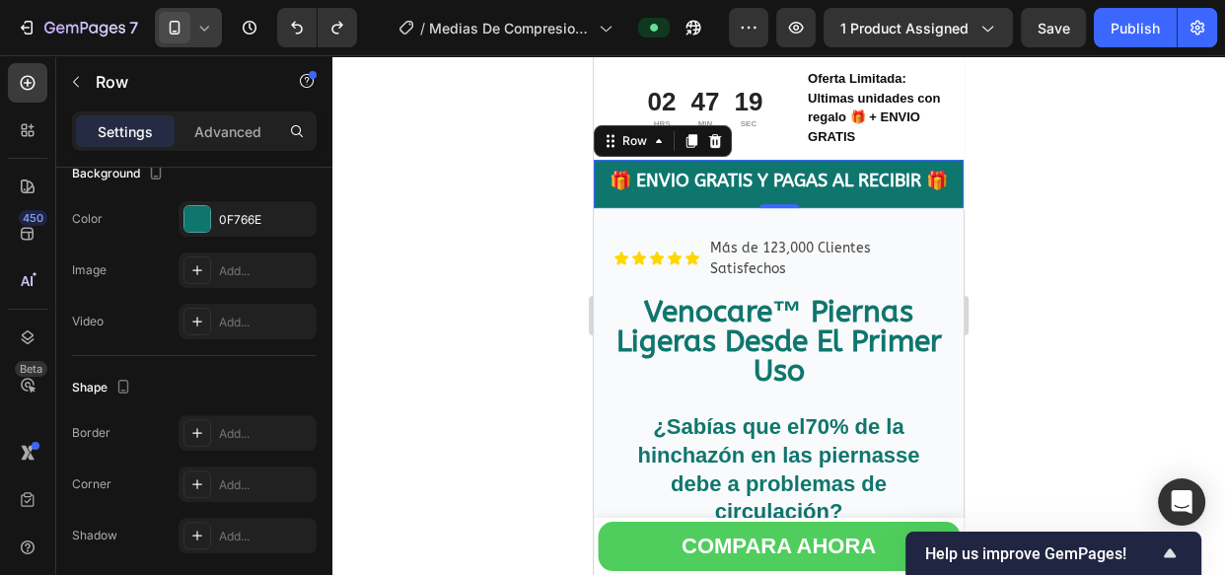
click at [843, 326] on h1 "venocare™ piernas ligeras desde el primer uso" at bounding box center [779, 341] width 330 height 93
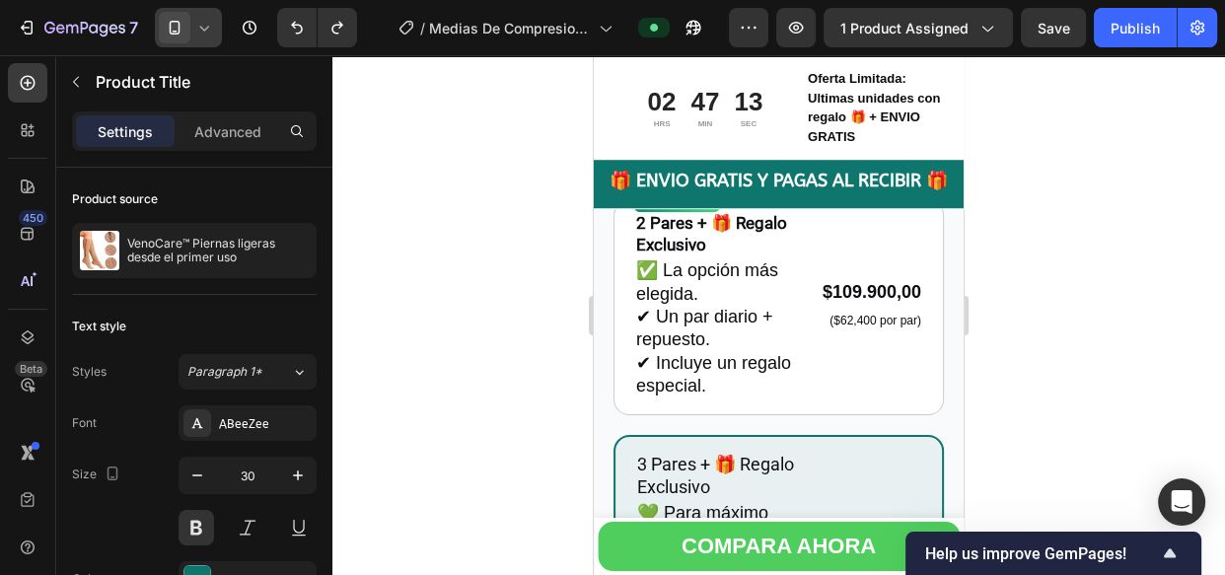
scroll to position [1428, 0]
click at [177, 26] on icon at bounding box center [175, 28] width 20 height 20
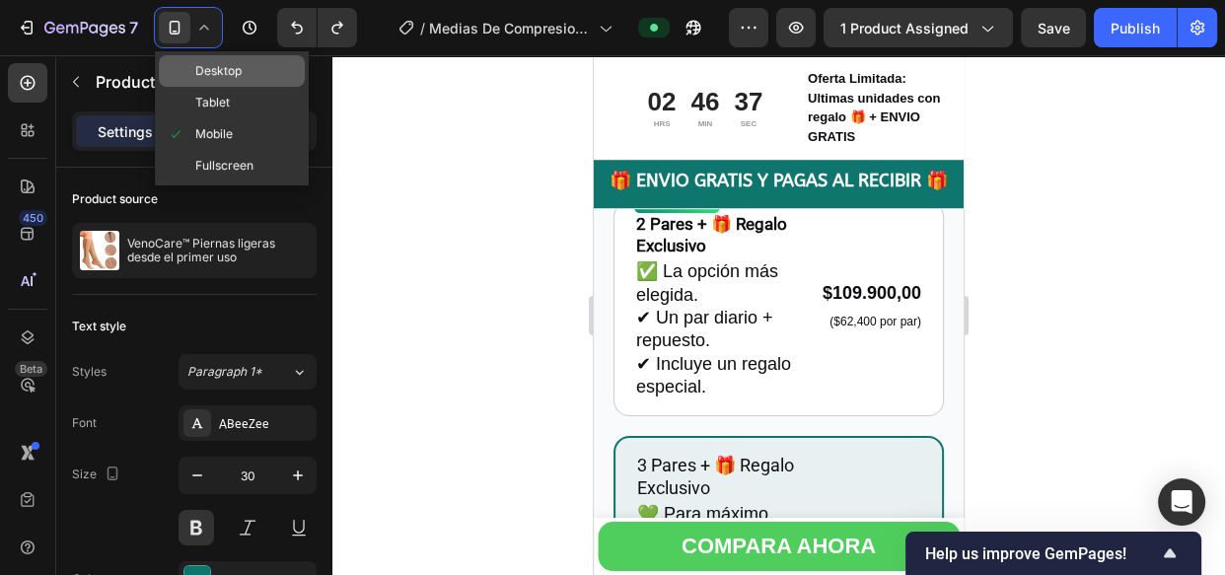
click at [204, 67] on span "Desktop" at bounding box center [218, 71] width 46 height 20
type input "31"
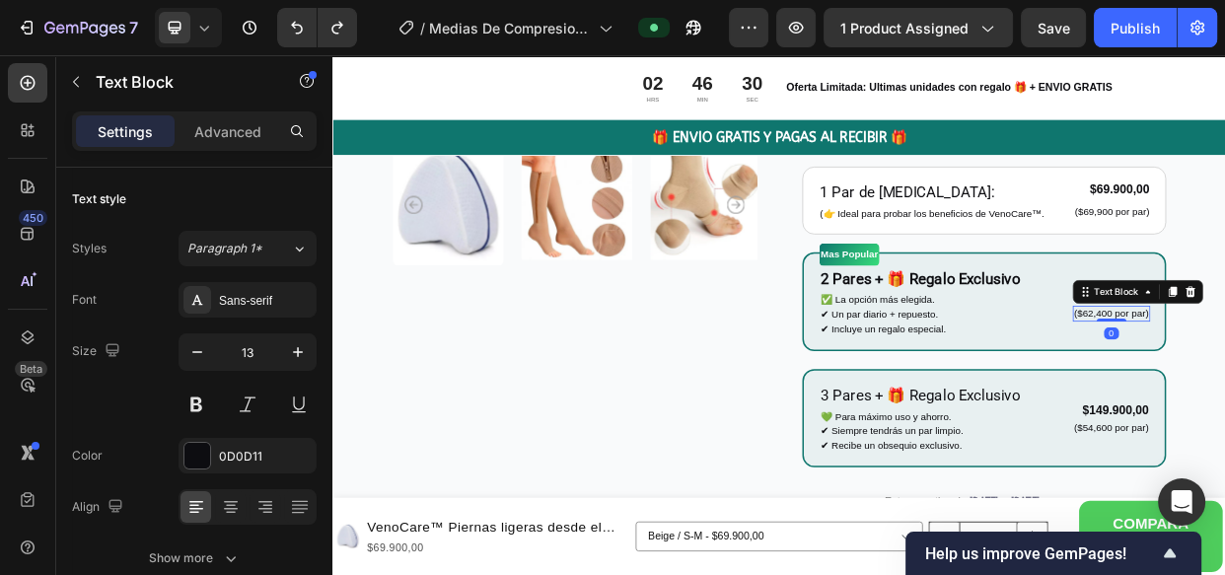
scroll to position [688, 0]
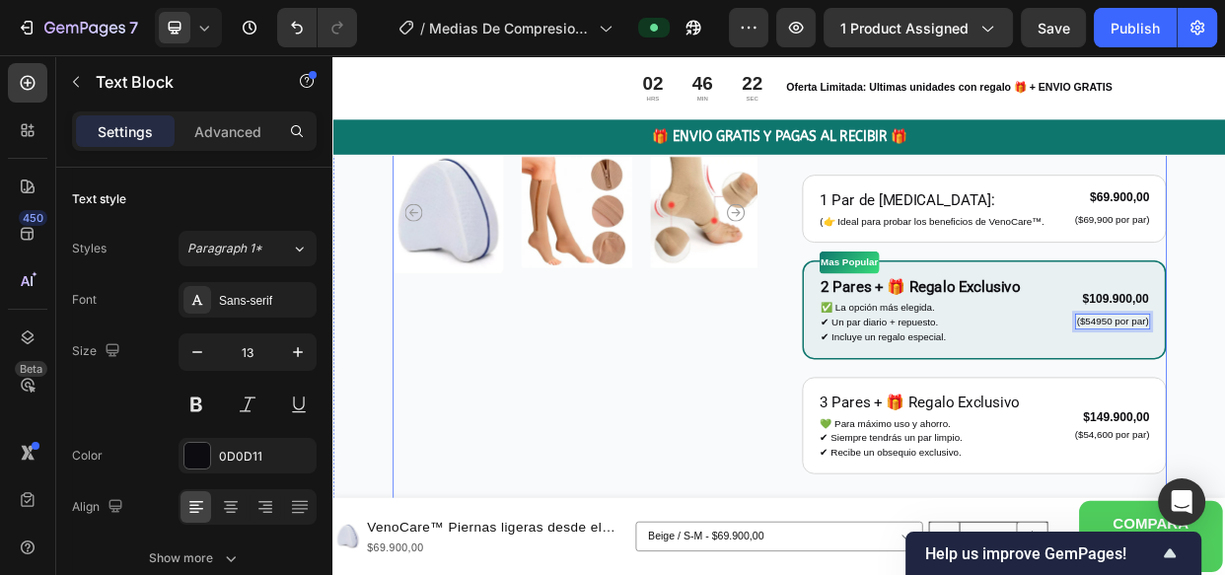
click at [835, 528] on div "Product Images" at bounding box center [652, 190] width 482 height 1142
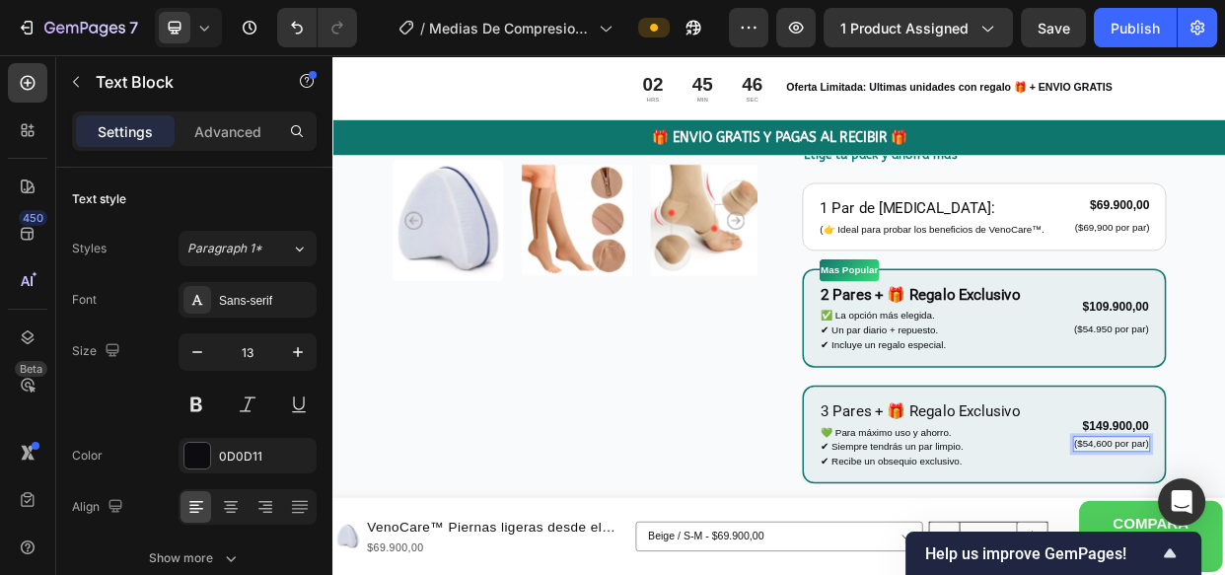
click at [835, 548] on div "Product Images" at bounding box center [652, 202] width 482 height 1144
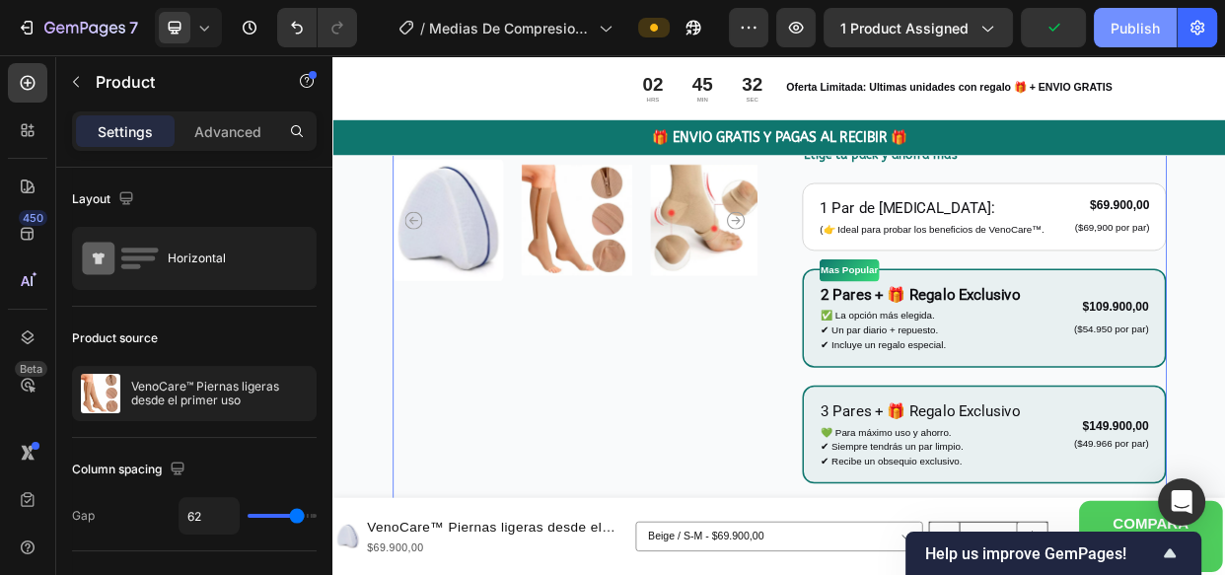
click at [1144, 23] on div "Publish" at bounding box center [1135, 28] width 49 height 21
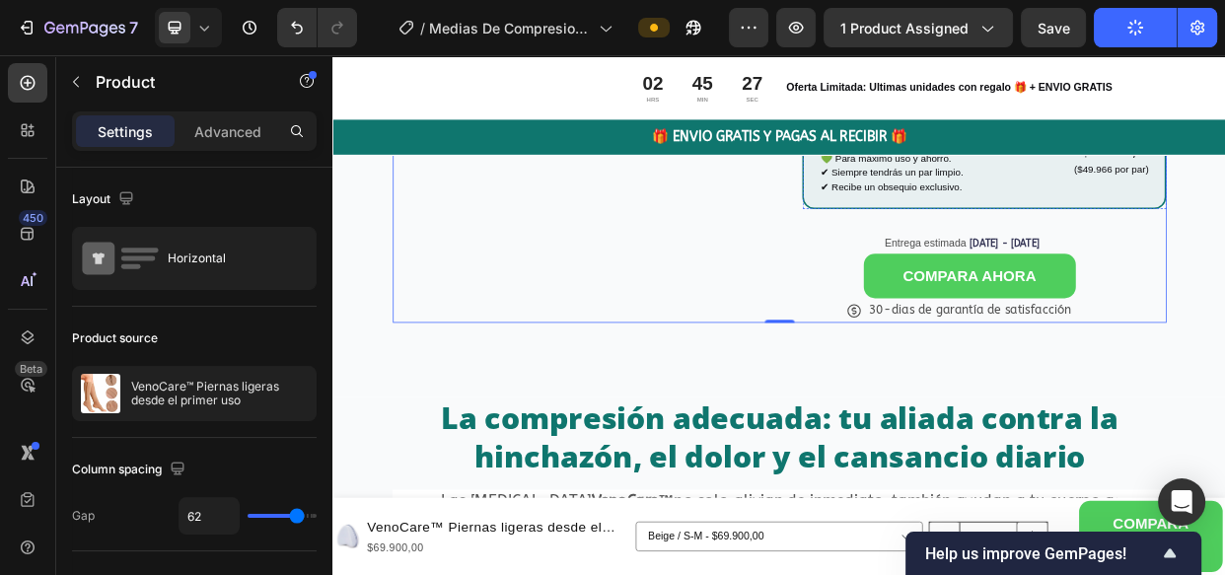
scroll to position [1043, 0]
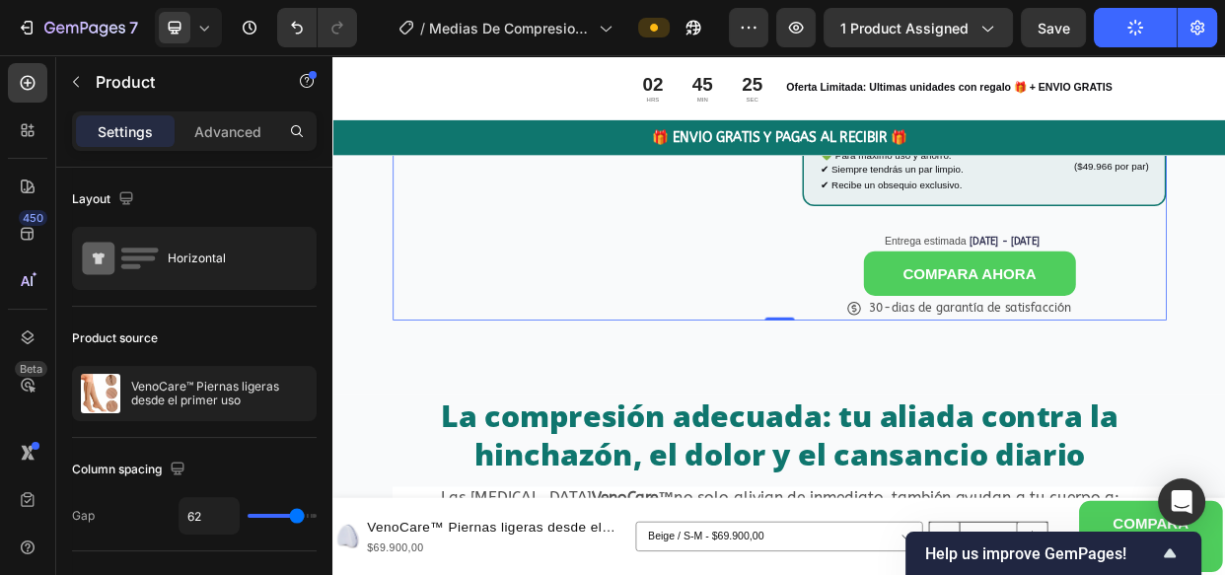
click at [207, 31] on icon at bounding box center [204, 28] width 20 height 20
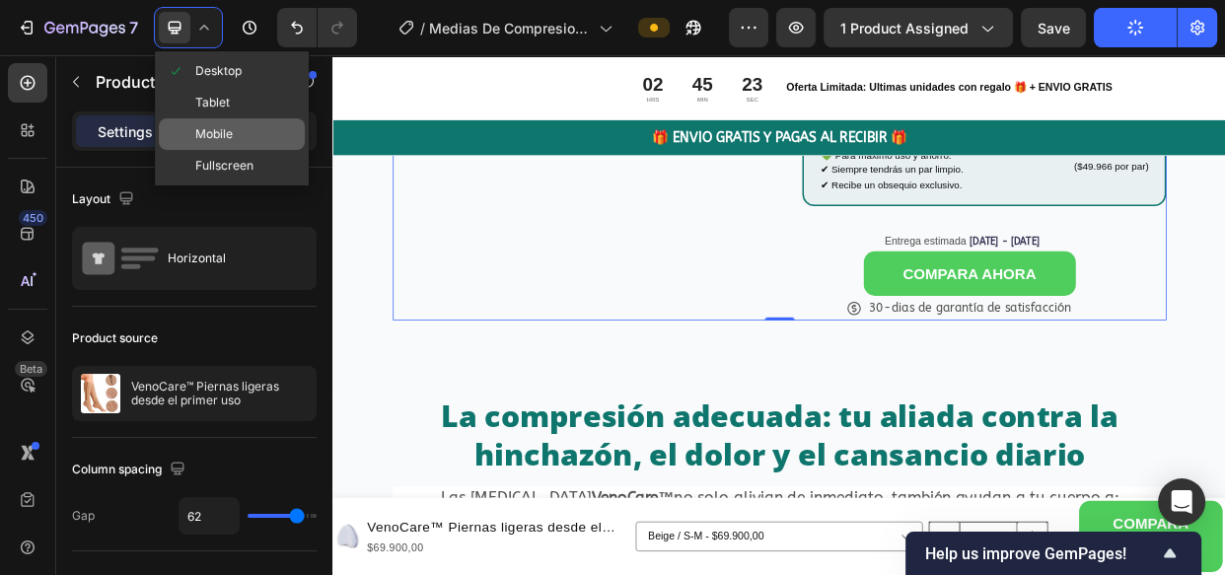
click at [221, 136] on span "Mobile" at bounding box center [213, 134] width 37 height 20
type input "0"
type input "100%"
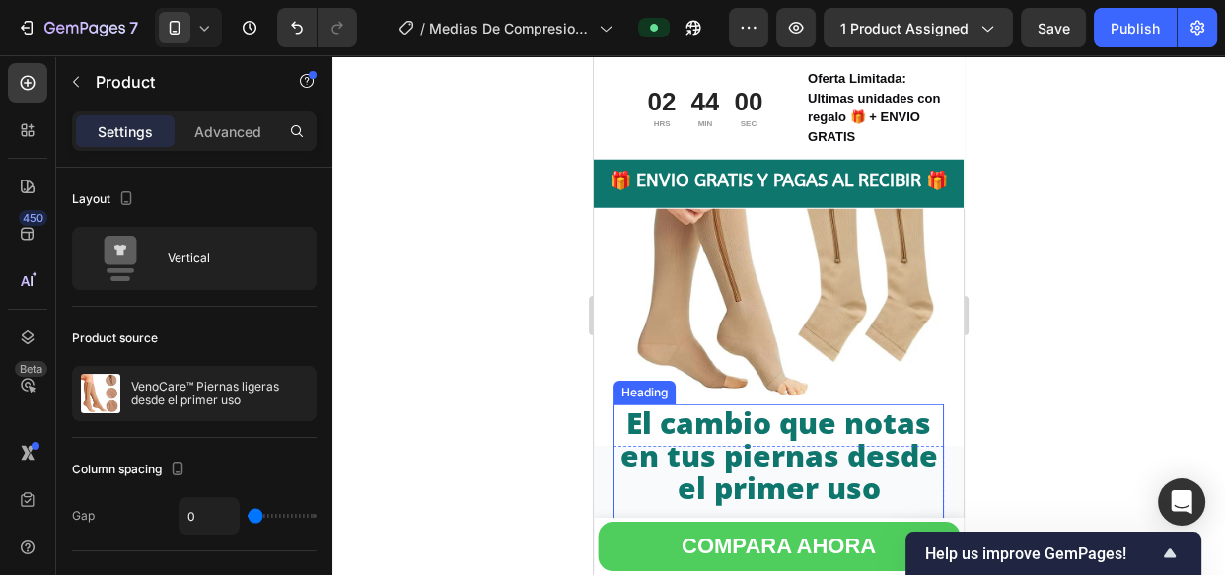
scroll to position [4835, 0]
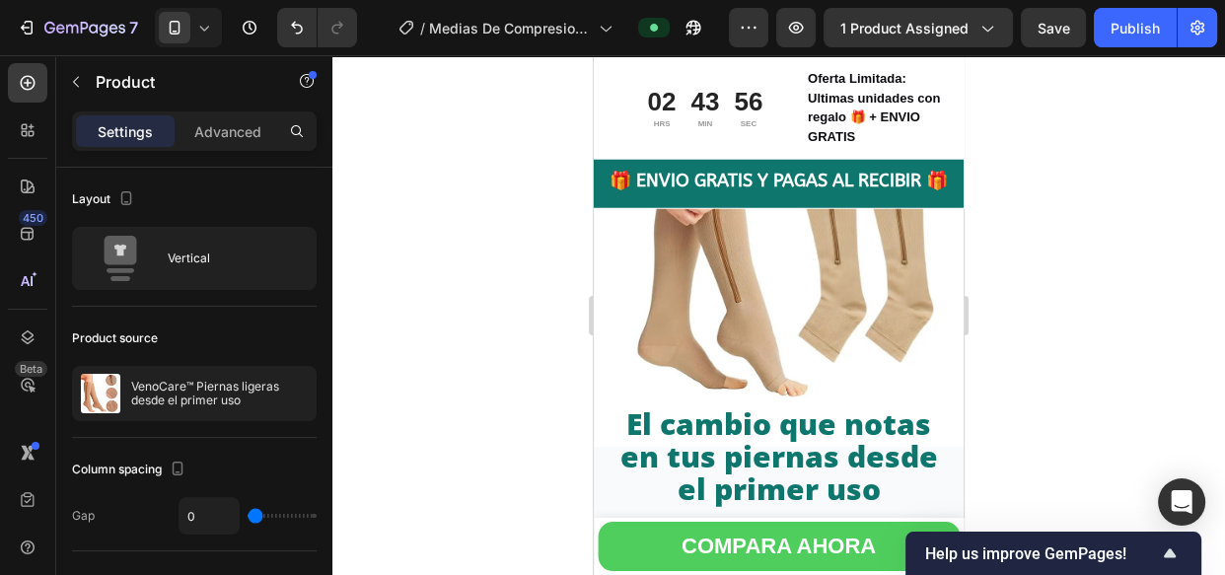
click at [196, 29] on icon at bounding box center [204, 28] width 20 height 20
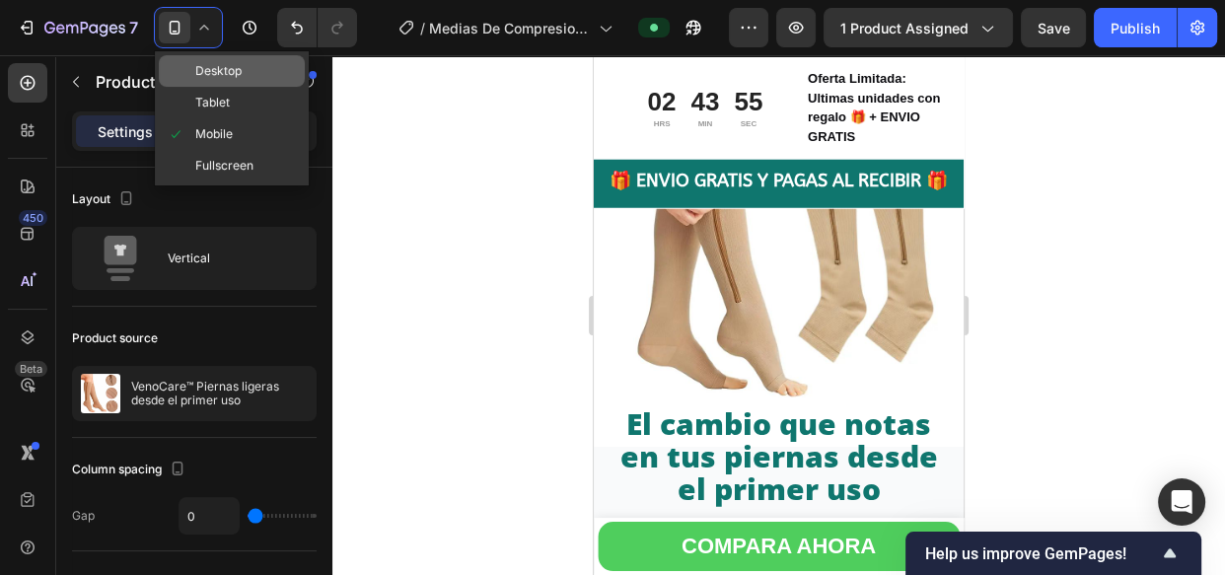
click at [222, 64] on span "Desktop" at bounding box center [218, 71] width 46 height 20
type input "62"
type input "1200"
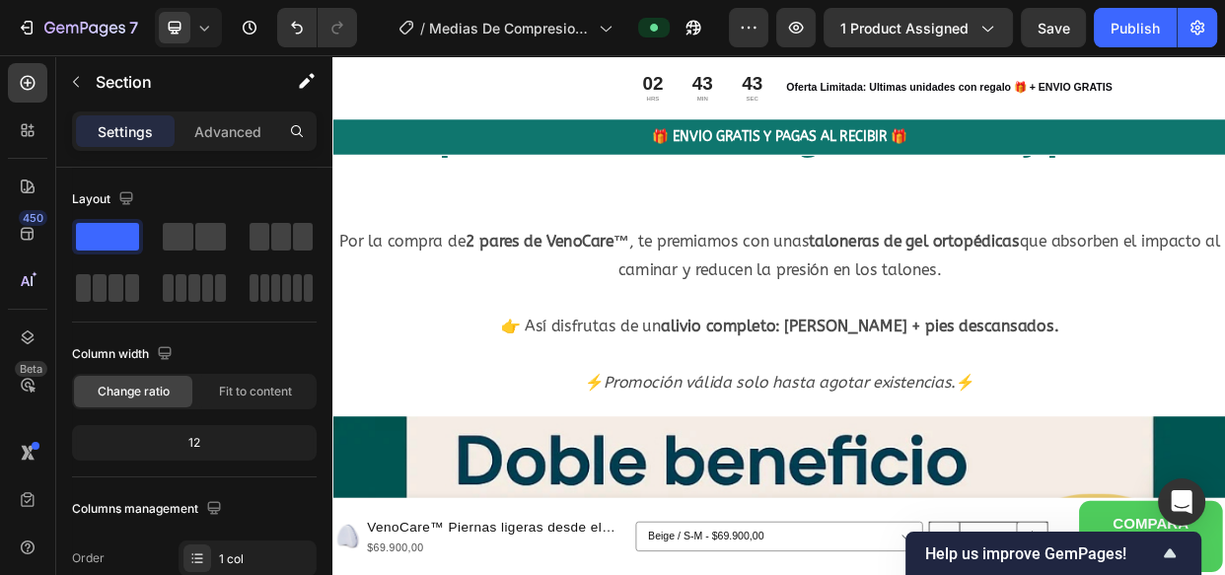
scroll to position [8366, 0]
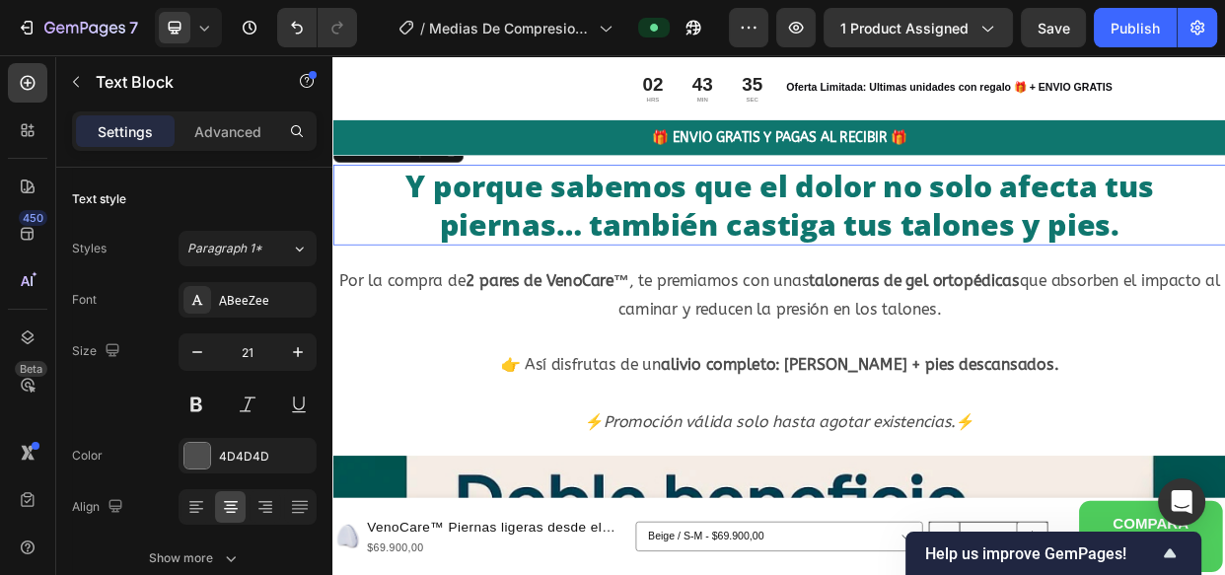
click at [384, 202] on p "Y porque sabemos que el dolor no solo afecta tus piernas… también castiga tus t…" at bounding box center [924, 253] width 1180 height 103
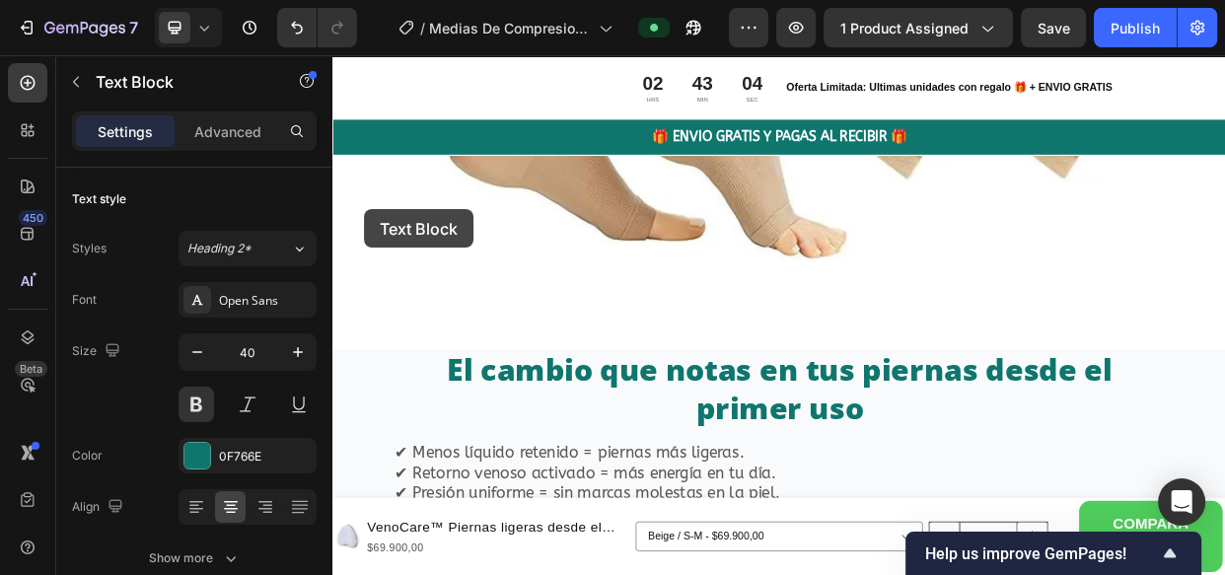
scroll to position [5114, 0]
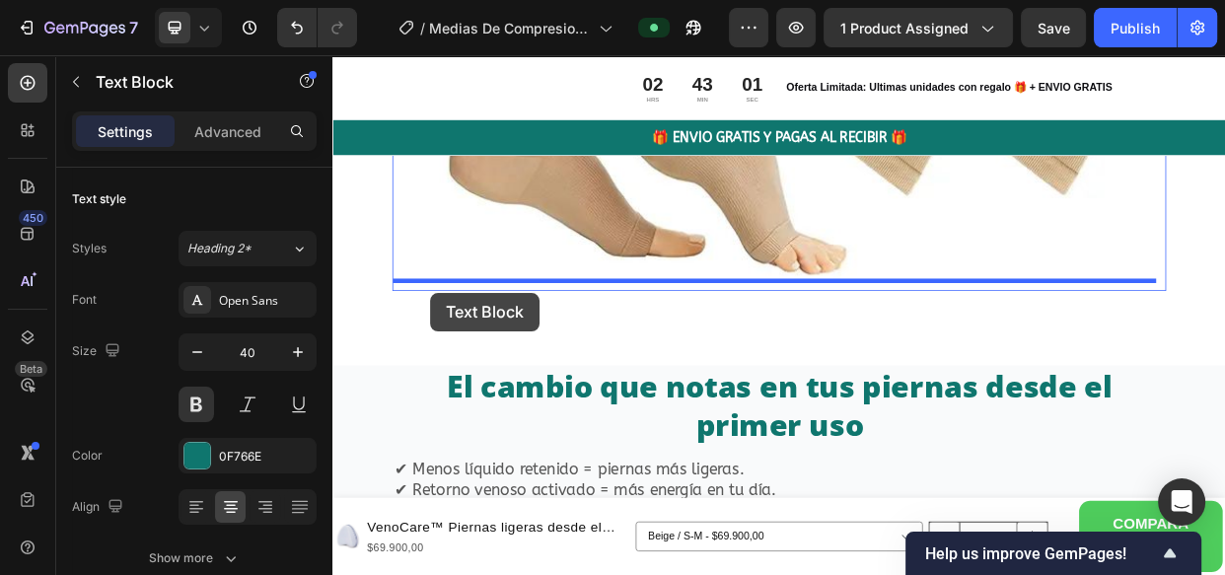
drag, startPoint x: 352, startPoint y: 298, endPoint x: 462, endPoint y: 370, distance: 131.1
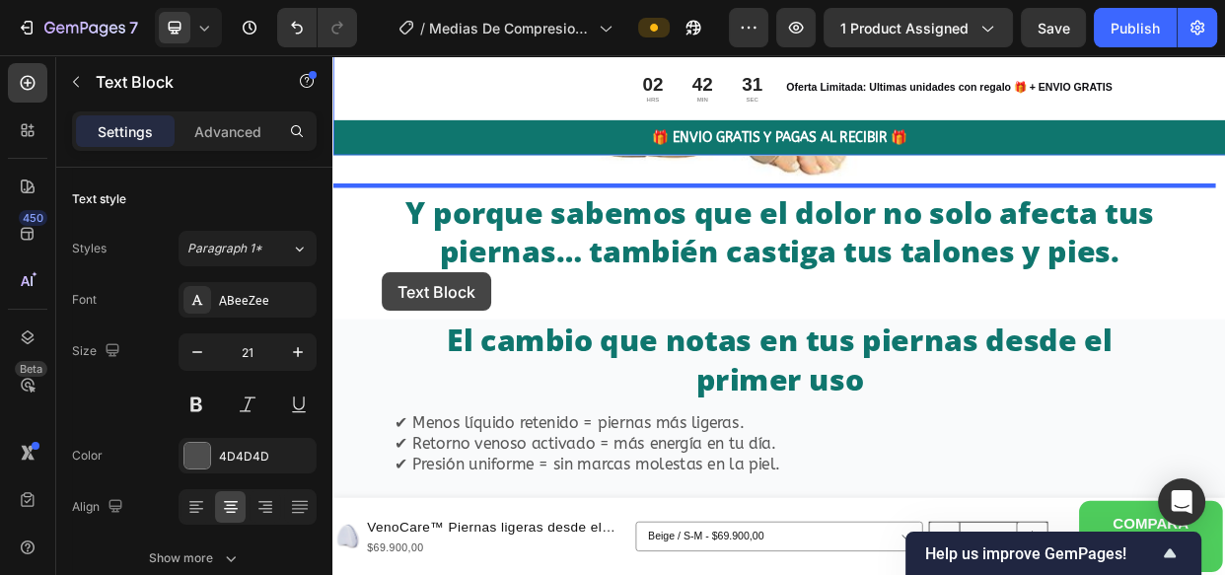
scroll to position [5225, 0]
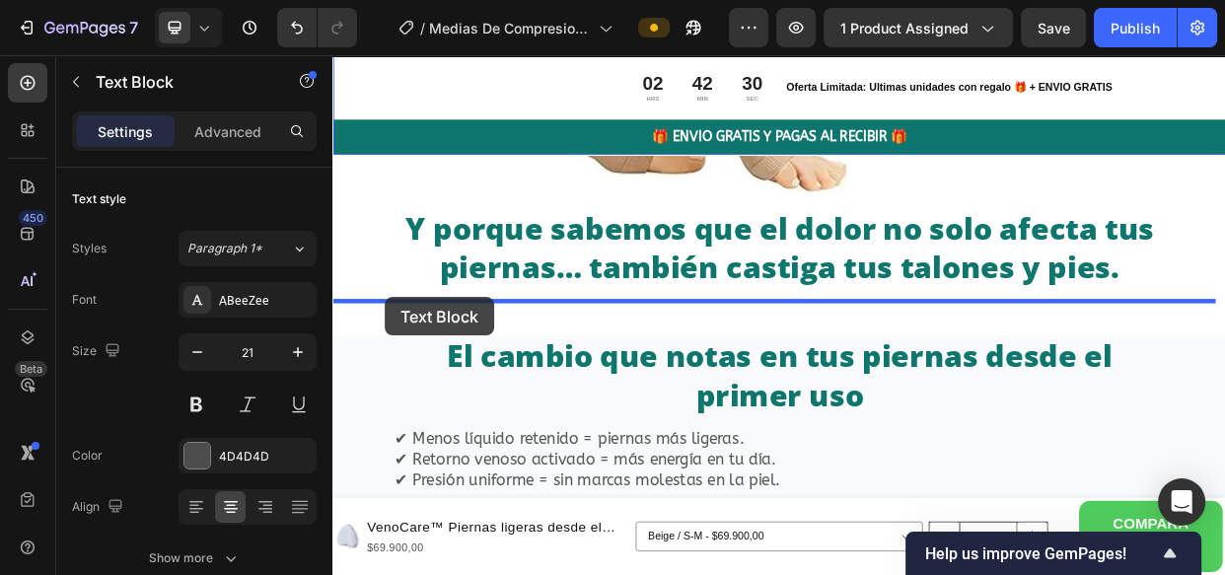
drag, startPoint x: 351, startPoint y: 381, endPoint x: 402, endPoint y: 372, distance: 51.1
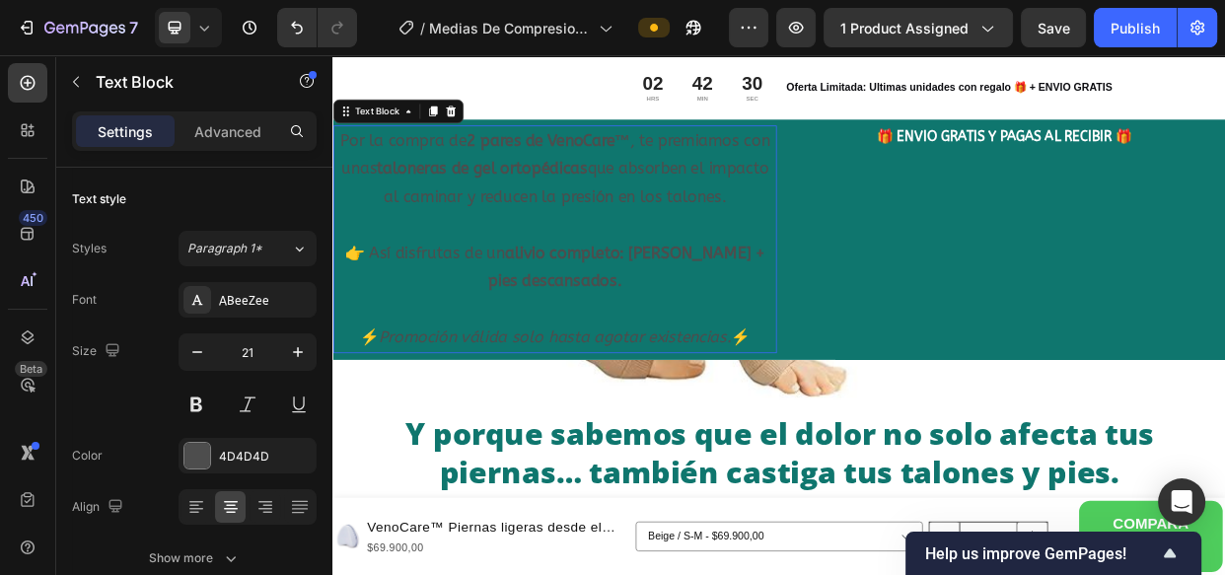
scroll to position [5496, 0]
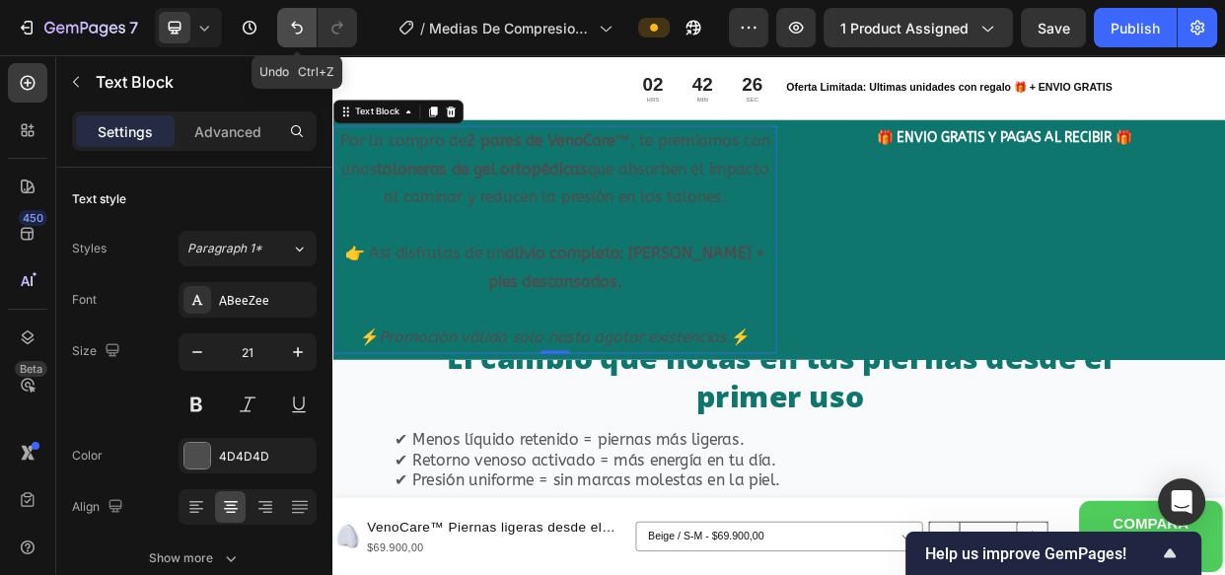
click at [297, 21] on icon "Undo/Redo" at bounding box center [297, 28] width 20 height 20
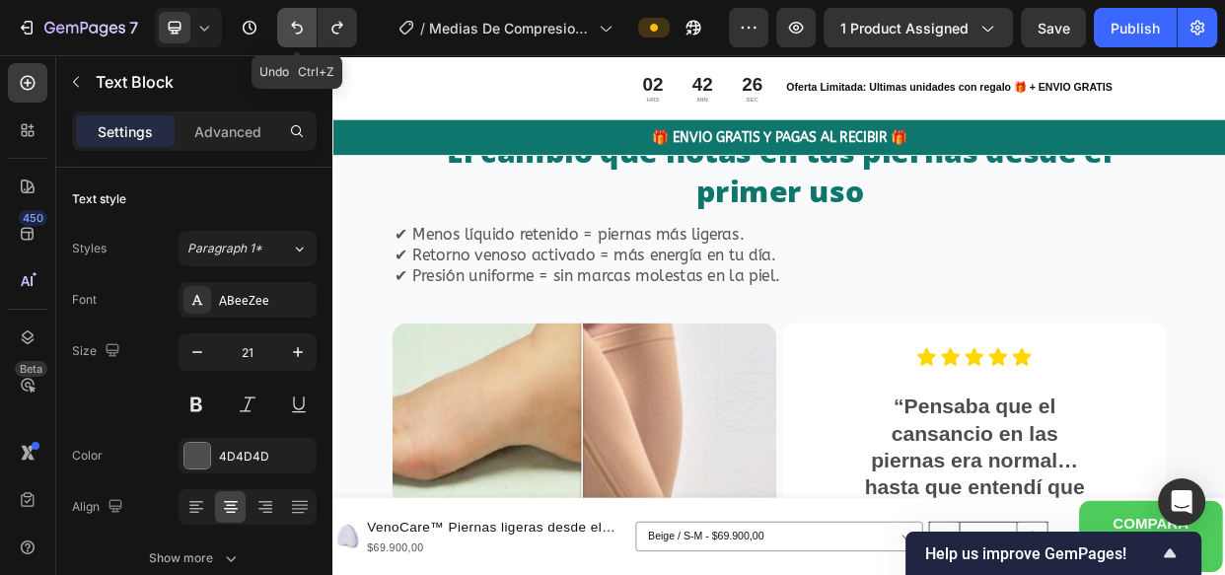
scroll to position [5225, 0]
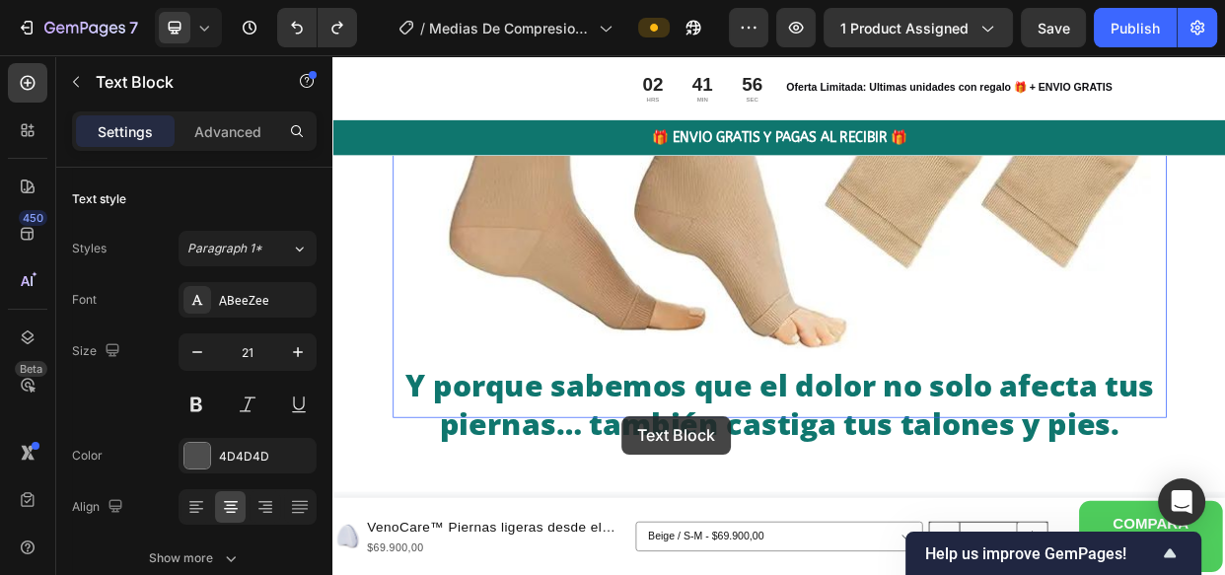
scroll to position [5167, 0]
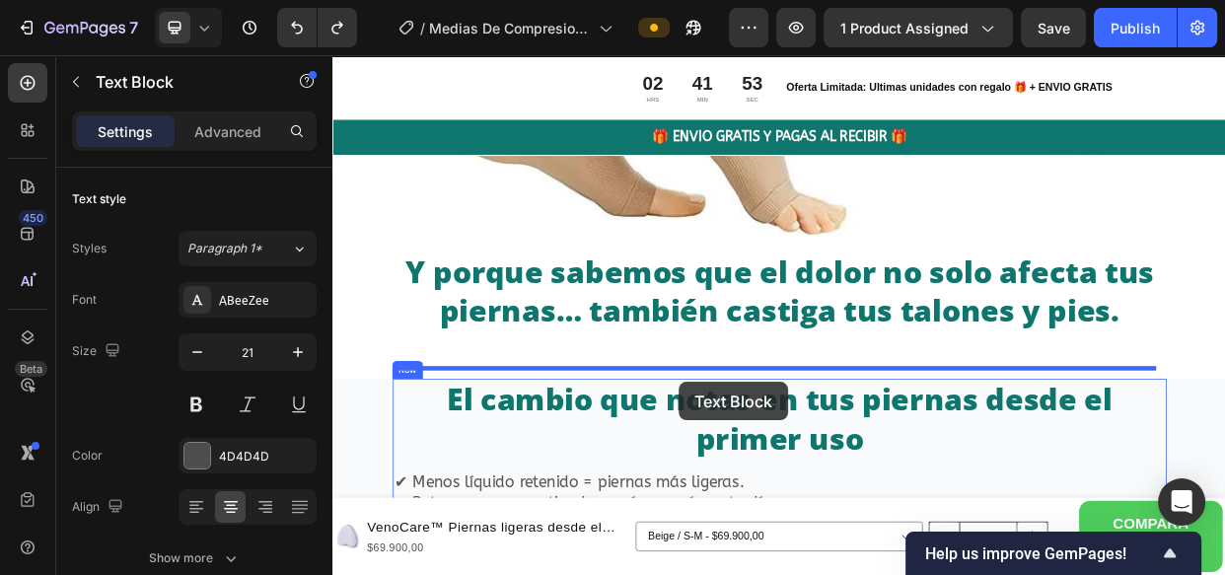
drag, startPoint x: 348, startPoint y: 403, endPoint x: 791, endPoint y: 485, distance: 450.6
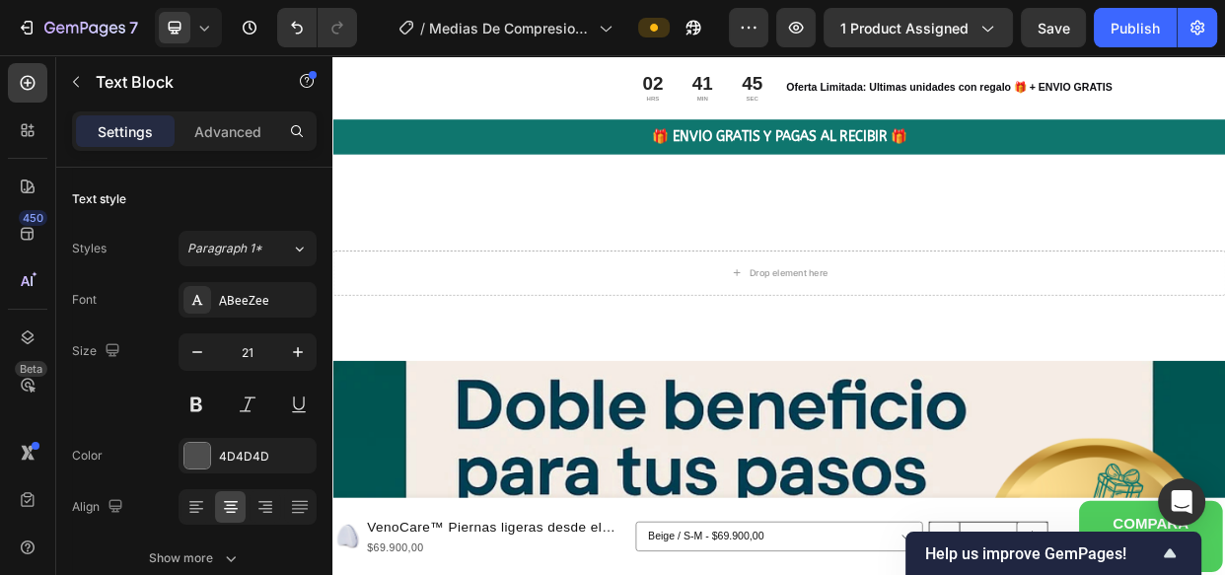
scroll to position [8553, 0]
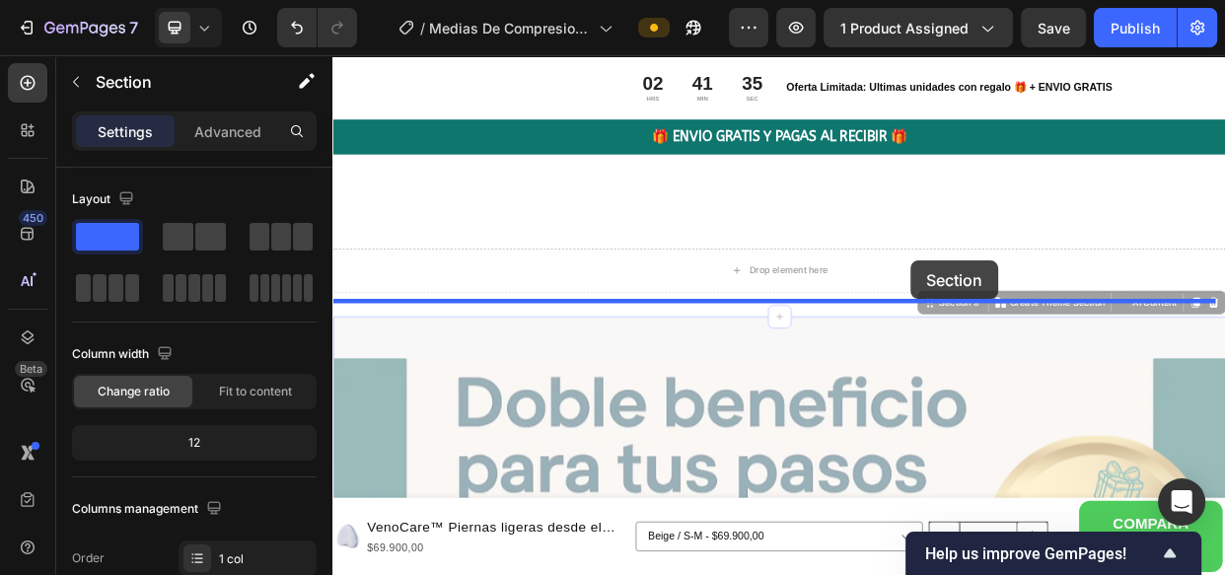
drag, startPoint x: 1108, startPoint y: 366, endPoint x: 1115, endPoint y: 351, distance: 16.3
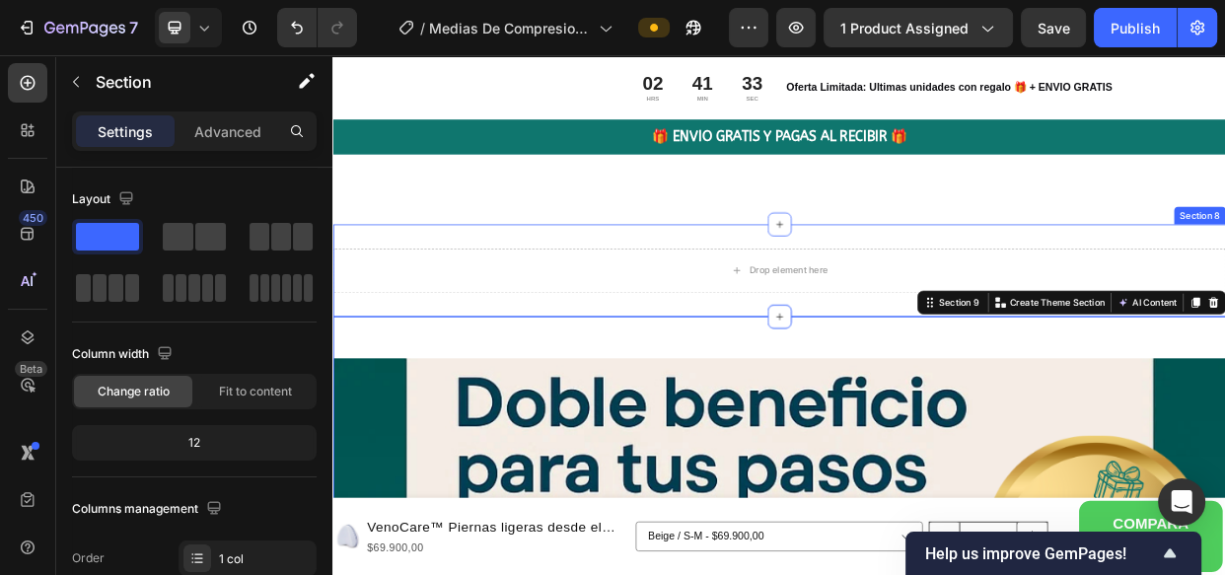
drag, startPoint x: 1112, startPoint y: 373, endPoint x: 1078, endPoint y: 512, distance: 143.1
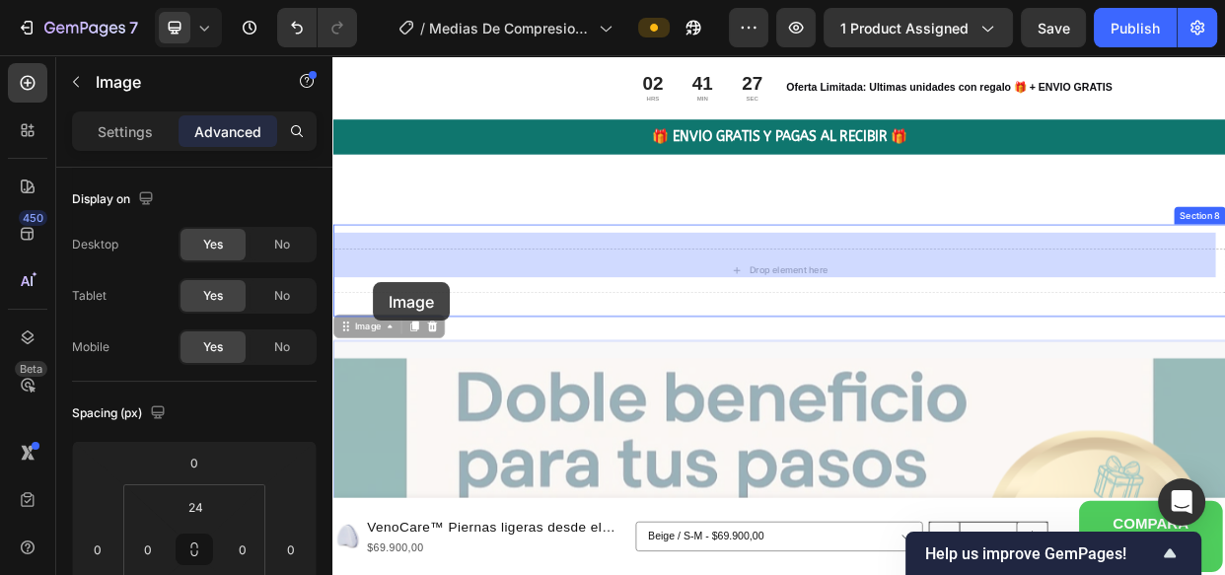
drag, startPoint x: 352, startPoint y: 399, endPoint x: 387, endPoint y: 356, distance: 54.7
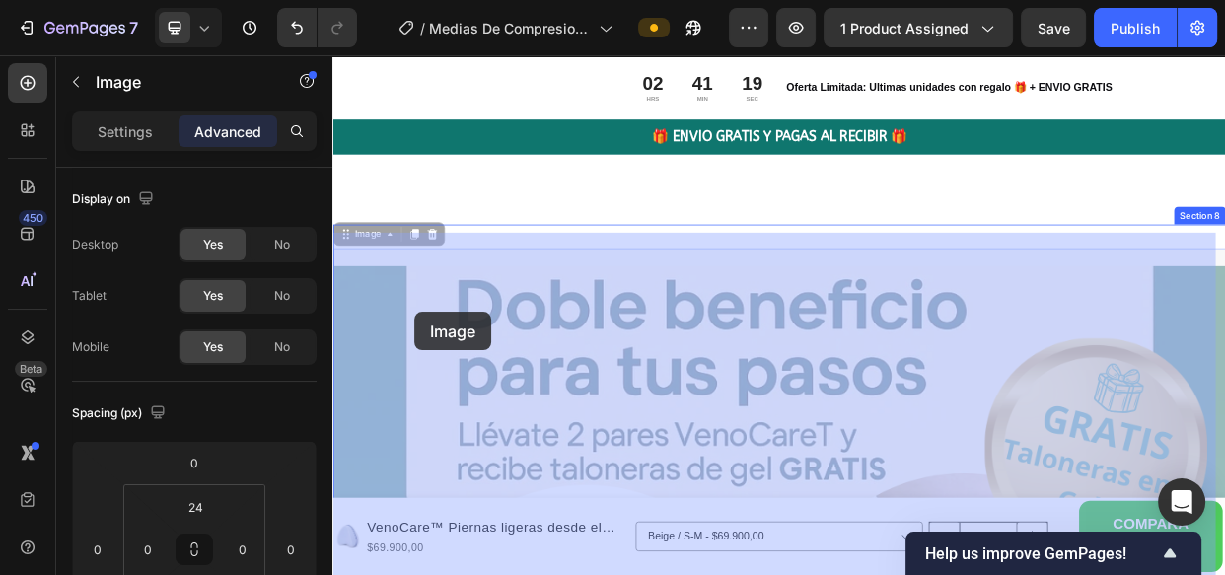
drag, startPoint x: 345, startPoint y: 275, endPoint x: 431, endPoint y: 392, distance: 144.6
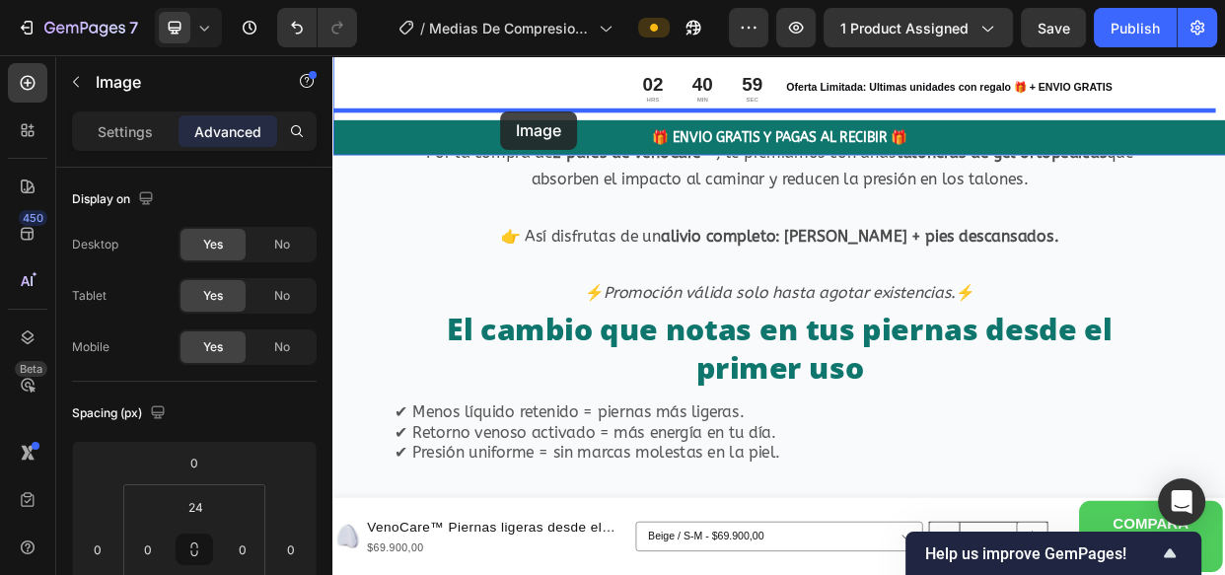
scroll to position [5462, 0]
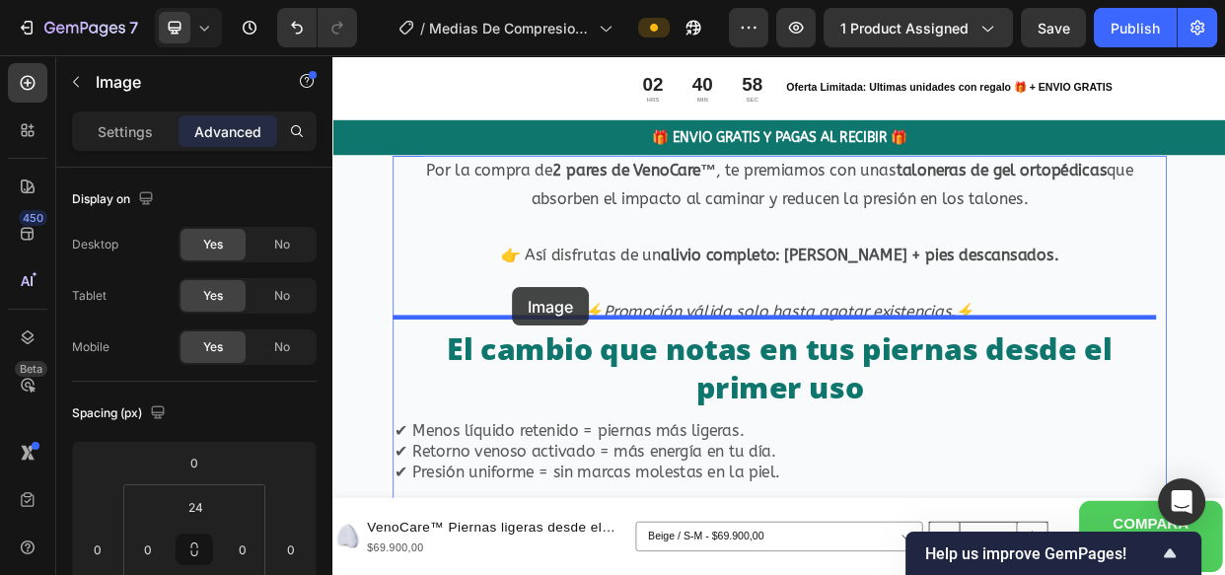
drag, startPoint x: 346, startPoint y: 275, endPoint x: 570, endPoint y: 363, distance: 240.5
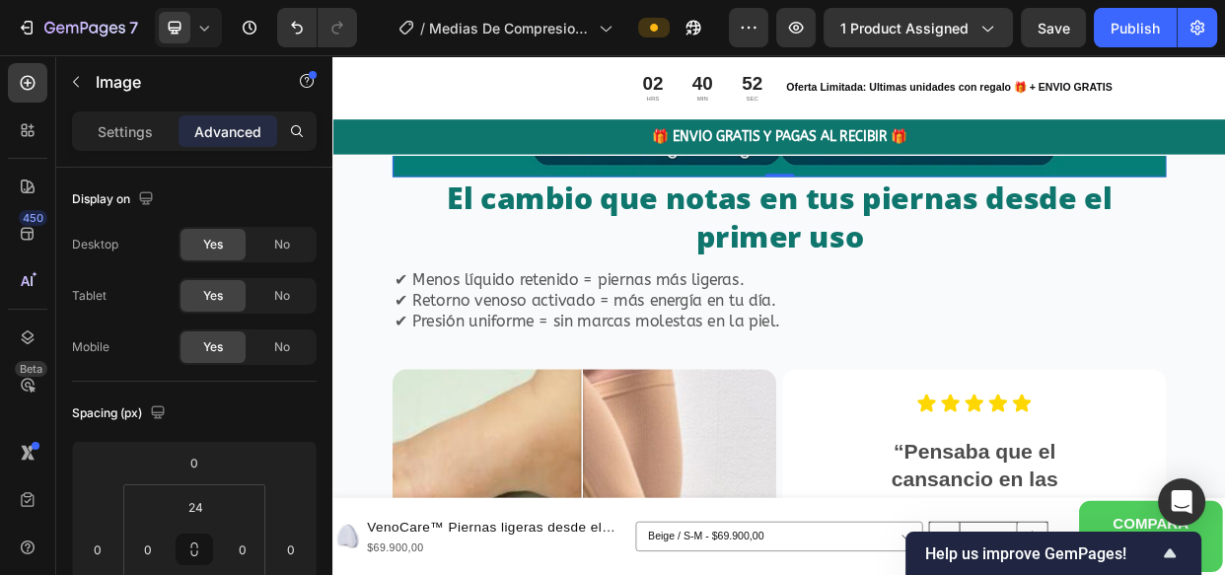
scroll to position [6610, 0]
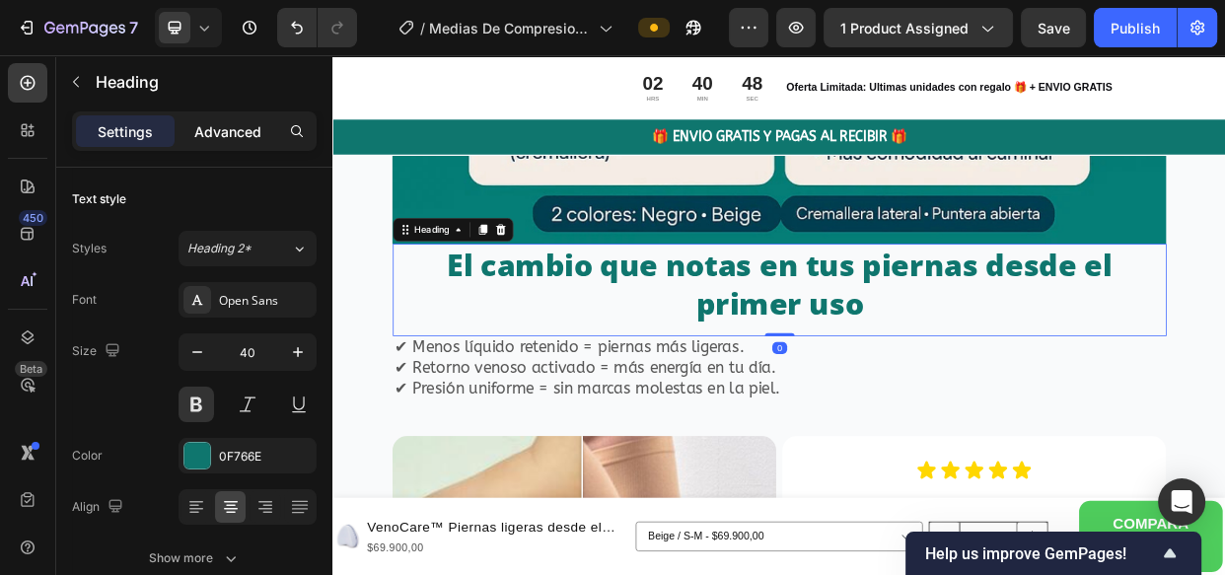
click at [222, 131] on p "Advanced" at bounding box center [227, 131] width 67 height 21
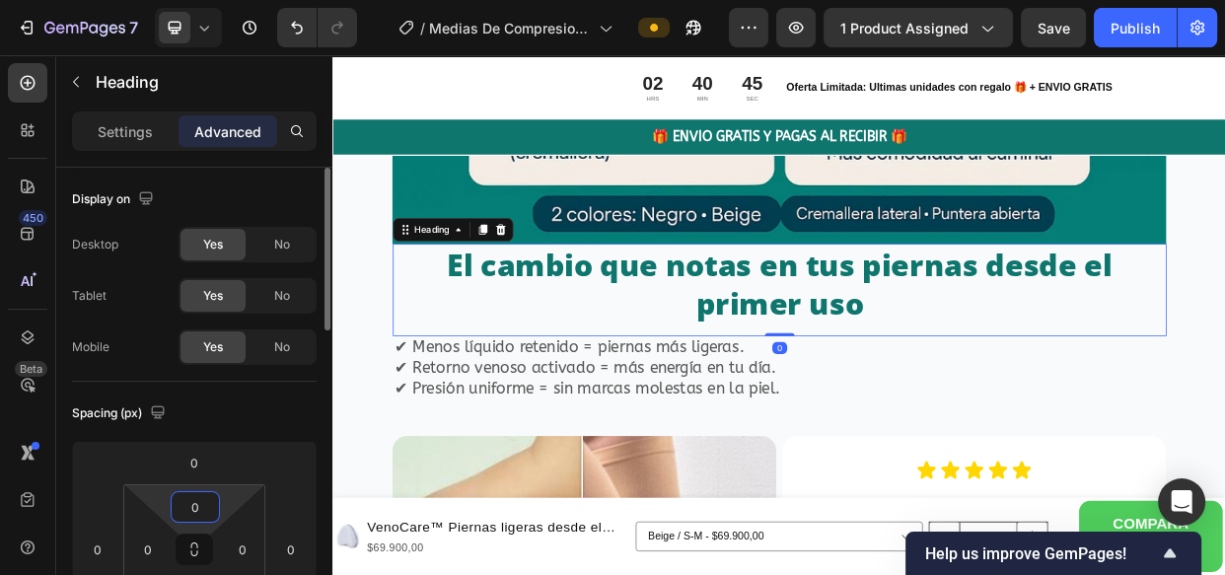
drag, startPoint x: 225, startPoint y: 517, endPoint x: 224, endPoint y: 504, distance: 12.9
click at [224, 0] on html "7 Version history / Medias De Compresion Anti Varices Cremallera Preview 1 prod…" at bounding box center [612, 0] width 1225 height 0
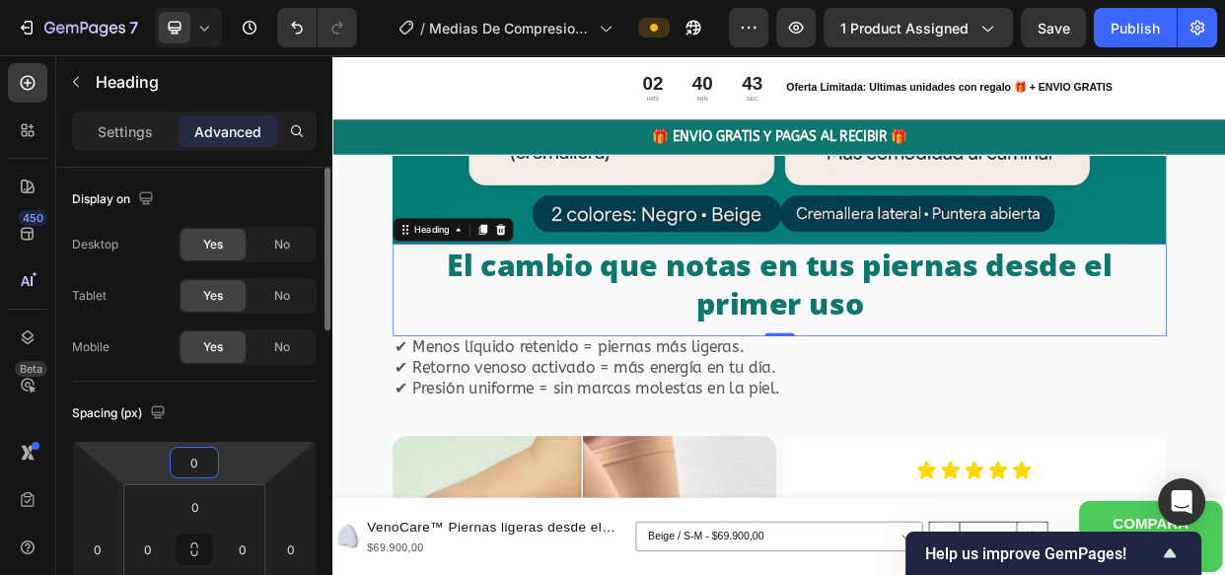
click at [246, 0] on html "7 Version history / Medias De Compresion Anti Varices Cremallera Preview 1 prod…" at bounding box center [612, 0] width 1225 height 0
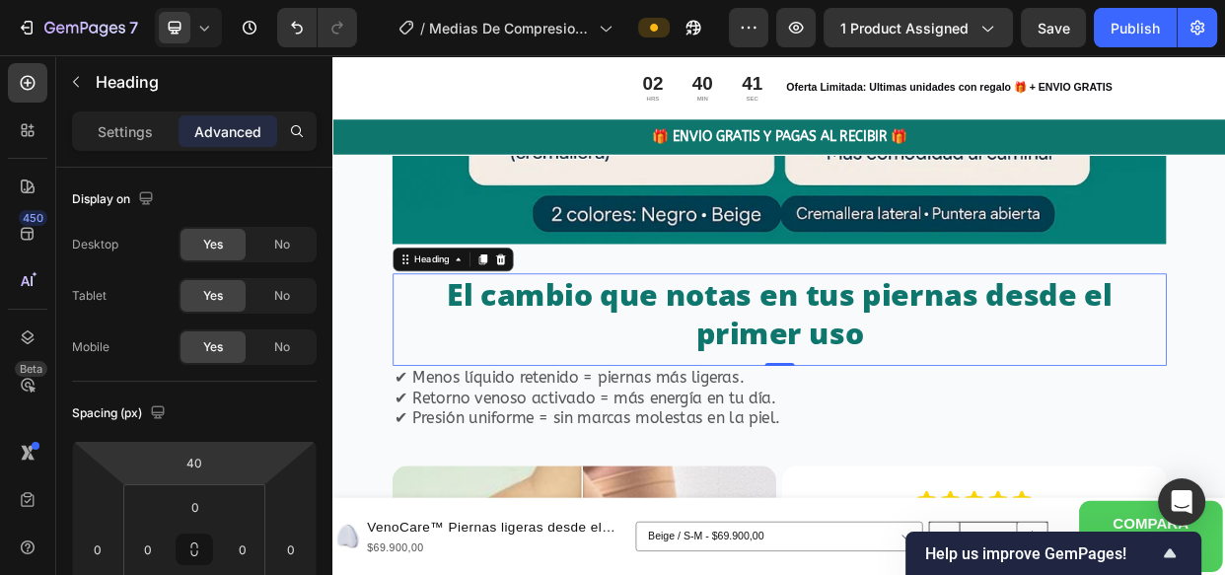
type input "36"
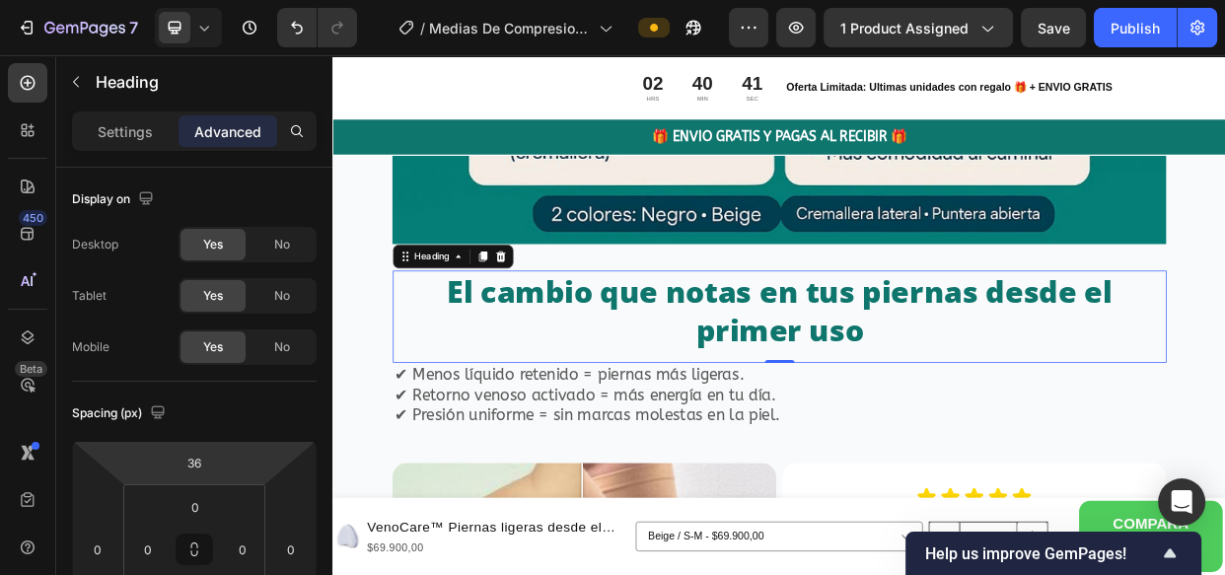
drag, startPoint x: 246, startPoint y: 461, endPoint x: 246, endPoint y: 444, distance: 16.8
click at [246, 0] on html "7 Version history / Medias De Compresion Anti Varices Cremallera Preview 1 prod…" at bounding box center [612, 0] width 1225 height 0
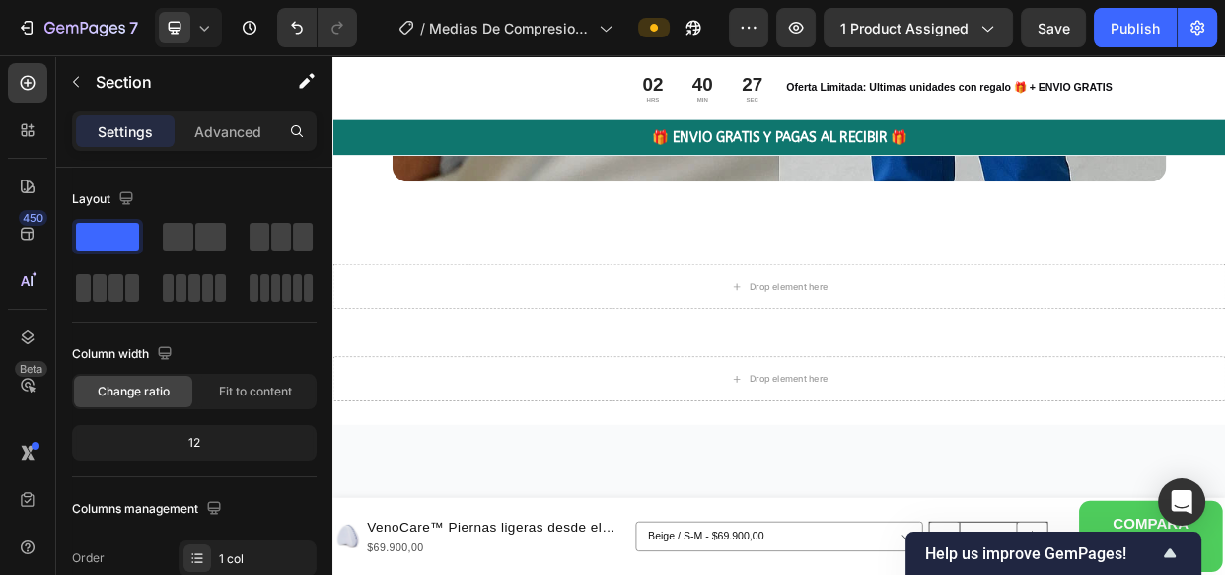
scroll to position [9580, 0]
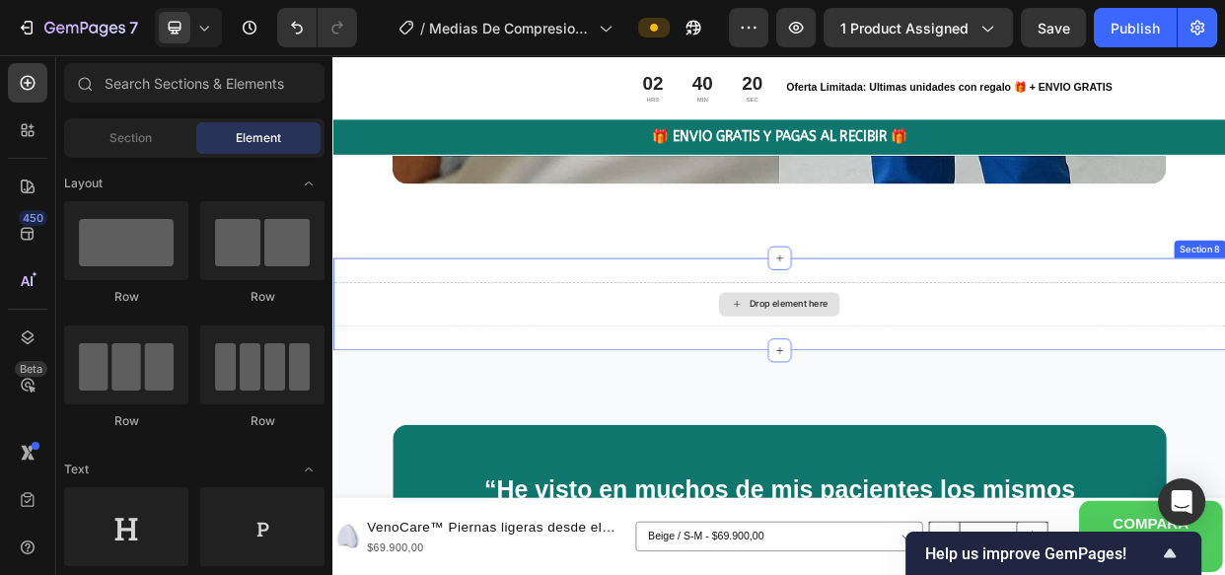
click at [1060, 374] on div "Drop element here" at bounding box center [924, 385] width 1184 height 59
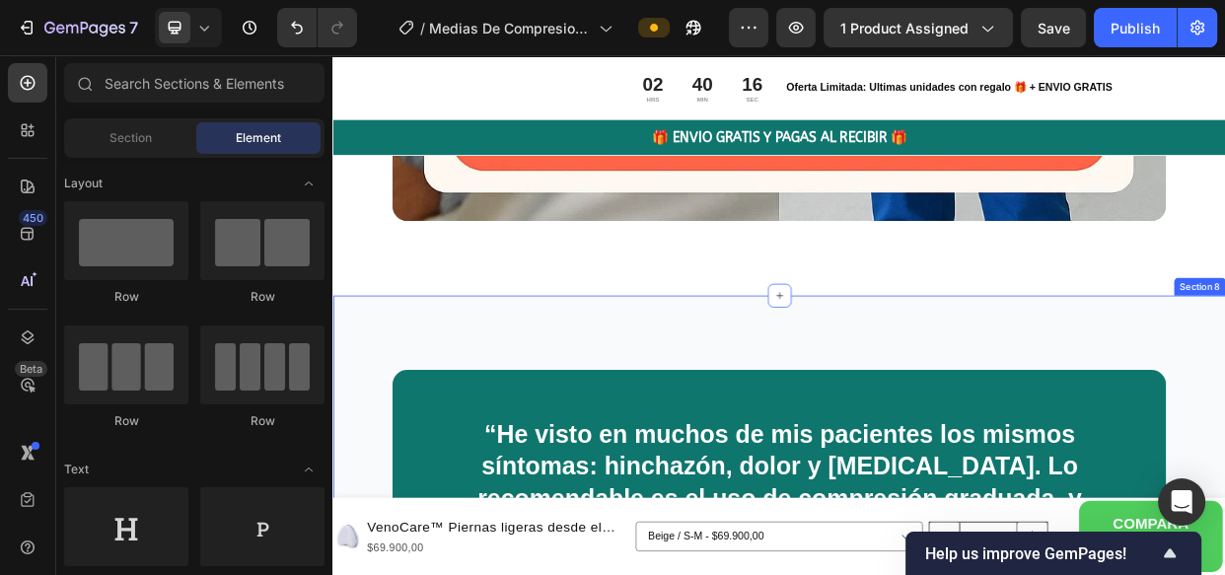
scroll to position [9530, 0]
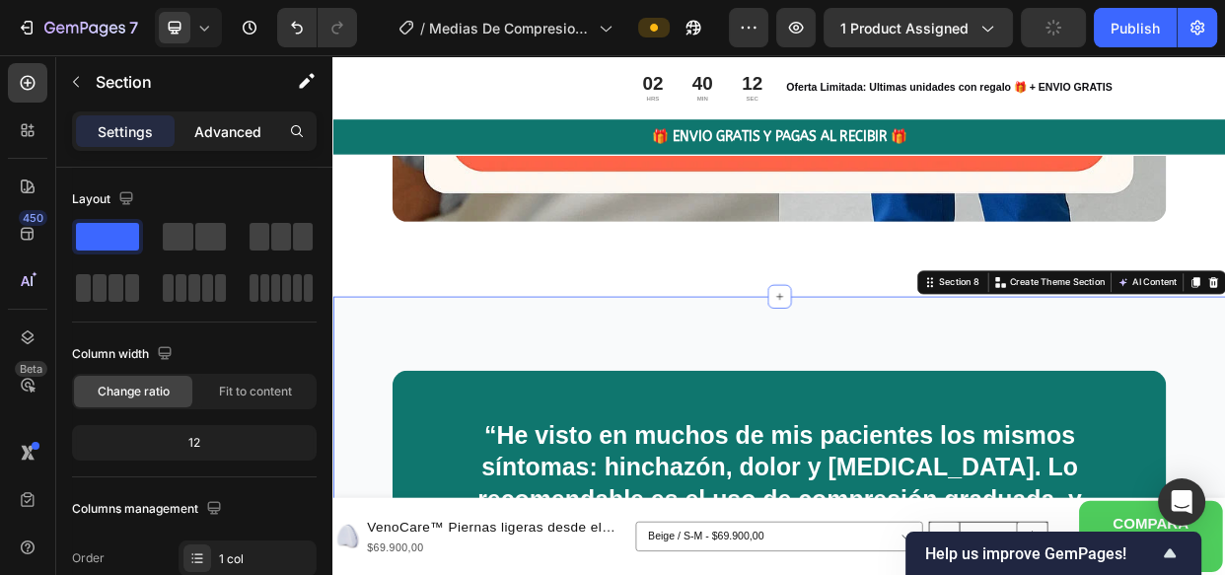
click at [245, 138] on p "Advanced" at bounding box center [227, 131] width 67 height 21
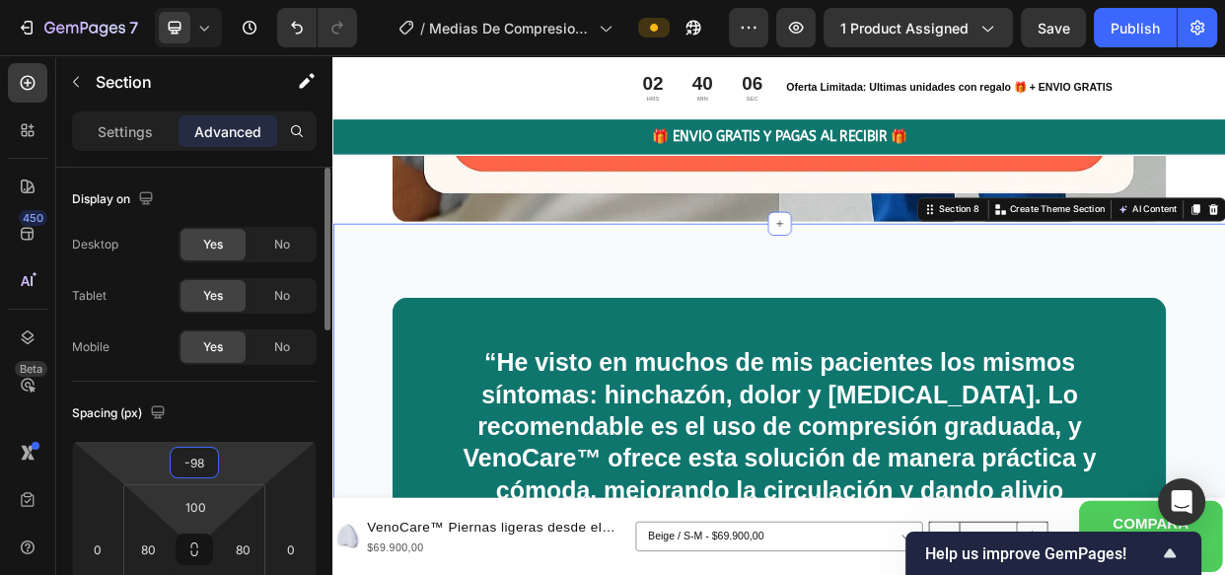
drag, startPoint x: 234, startPoint y: 454, endPoint x: 252, endPoint y: 492, distance: 42.4
click at [253, 0] on html "7 Version history / Medias De Compresion Anti Varices Cremallera Preview 1 prod…" at bounding box center [612, 0] width 1225 height 0
type input "-94"
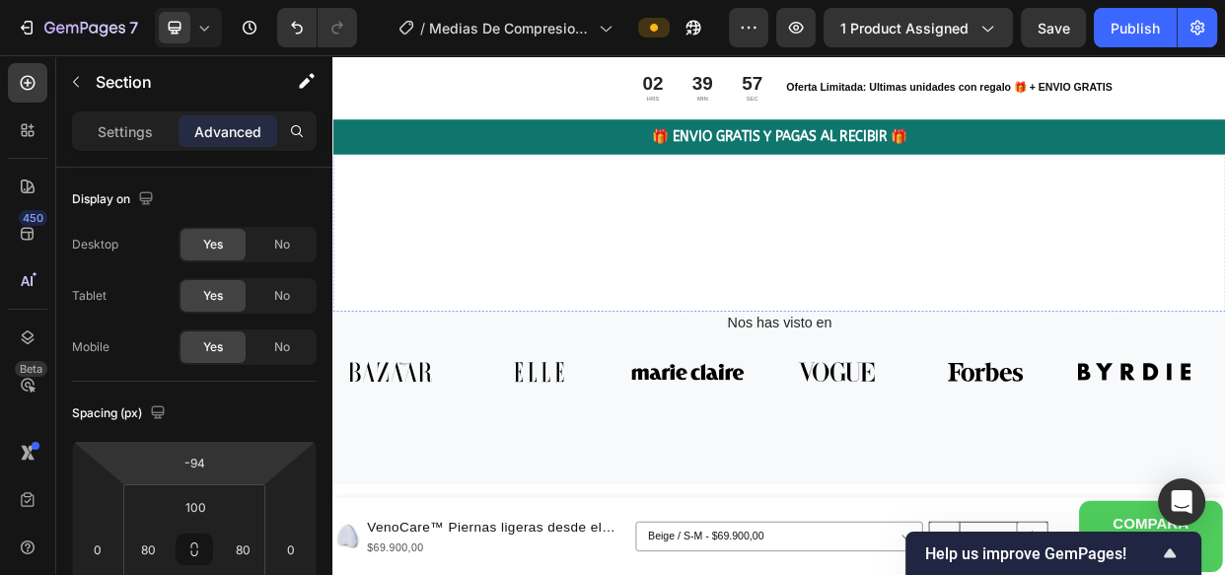
scroll to position [11463, 0]
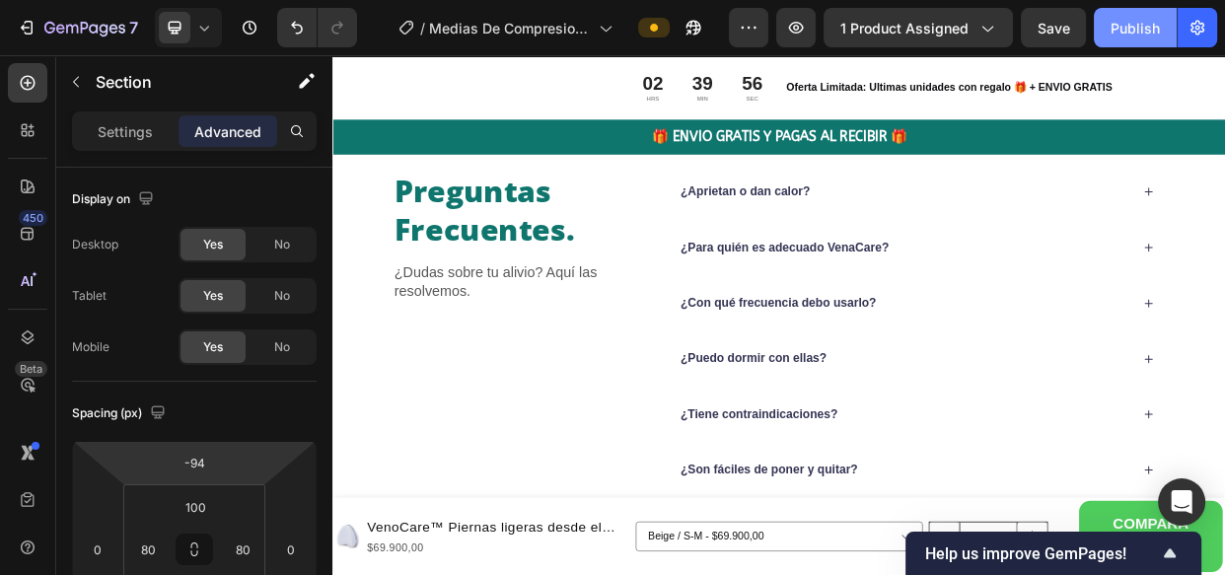
click at [1120, 26] on div "Publish" at bounding box center [1135, 28] width 49 height 21
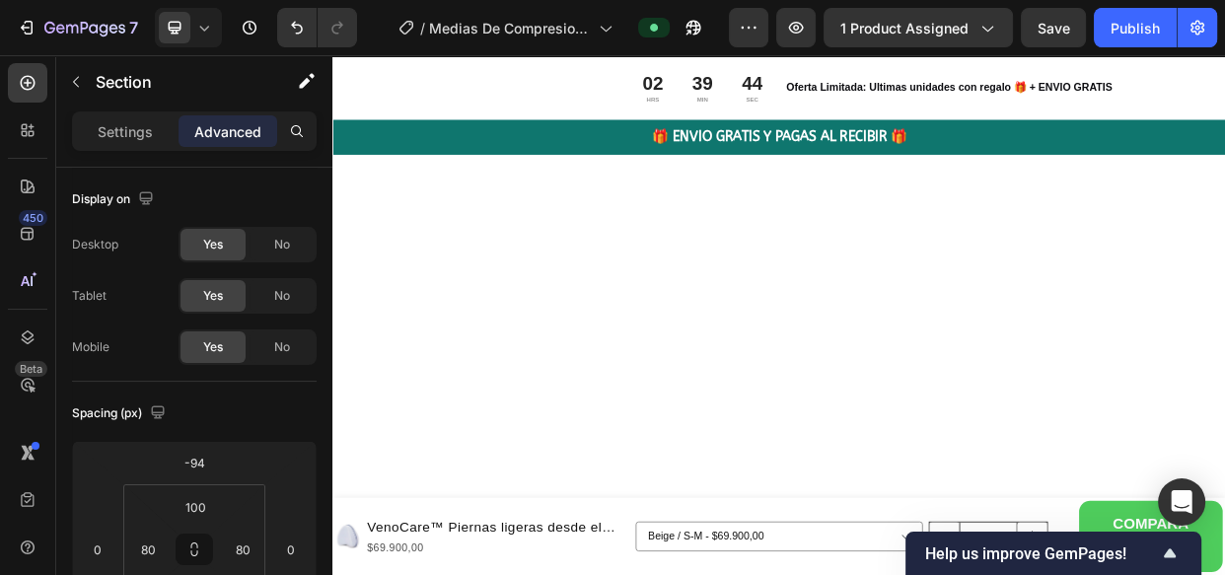
scroll to position [10924, 0]
click at [801, 21] on icon "button" at bounding box center [796, 28] width 20 height 20
click at [695, 29] on icon "button" at bounding box center [694, 28] width 15 height 15
click at [698, 21] on icon "button" at bounding box center [694, 28] width 15 height 15
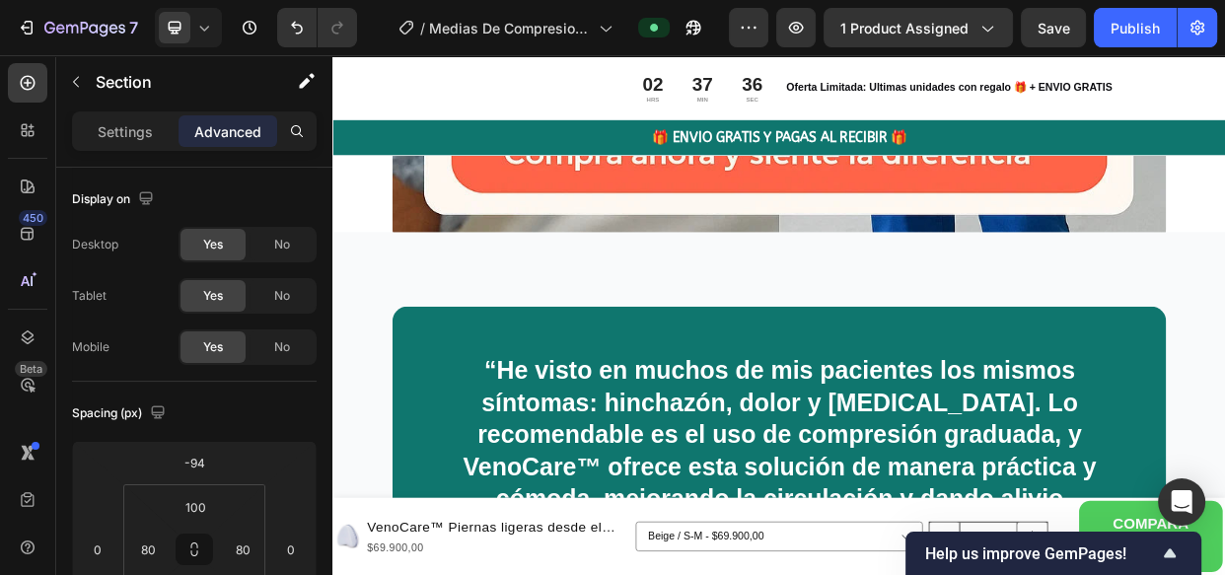
scroll to position [9347, 0]
